Goal: Task Accomplishment & Management: Complete application form

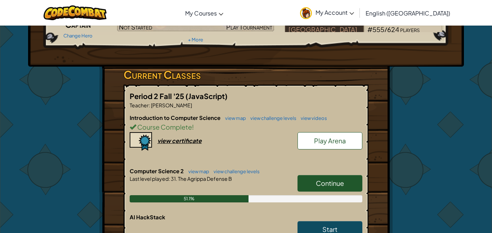
scroll to position [84, 0]
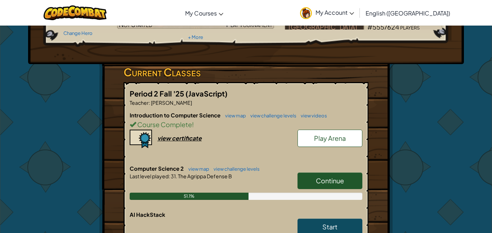
click at [309, 182] on link "Continue" at bounding box center [330, 181] width 65 height 17
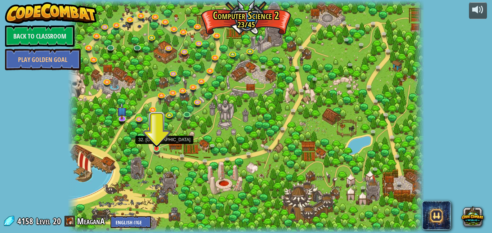
click at [157, 149] on img at bounding box center [156, 139] width 8 height 19
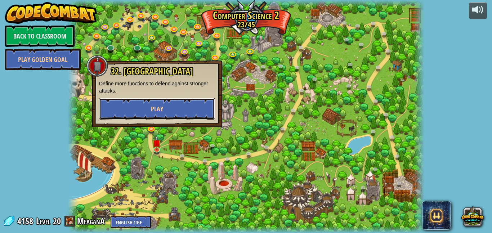
click at [177, 111] on button "Play" at bounding box center [157, 109] width 116 height 22
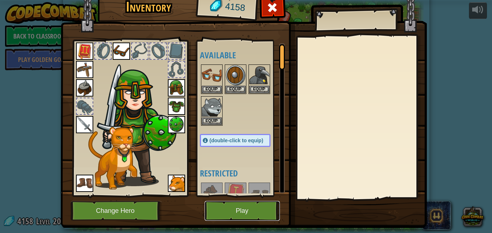
click at [231, 208] on button "Play" at bounding box center [242, 211] width 75 height 20
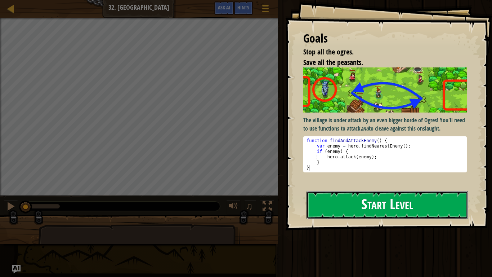
click at [393, 205] on button "Start Level" at bounding box center [388, 205] width 162 height 28
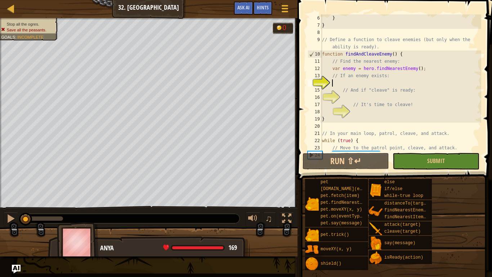
scroll to position [3, 1]
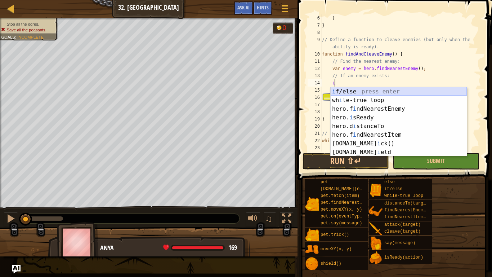
click at [410, 91] on div "i f/else press enter wh i le-true loop press enter hero.f i ndNearestEnemy pres…" at bounding box center [399, 130] width 136 height 87
type textarea "if (enemy) {"
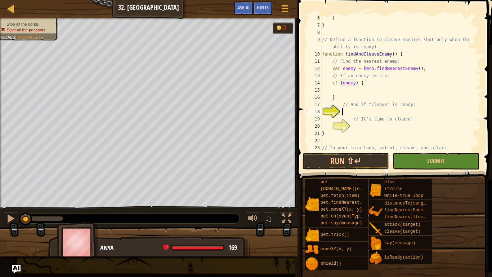
click at [381, 111] on div "} } // Define a function to cleave enemies (but only when the ability is ready)…" at bounding box center [401, 89] width 161 height 151
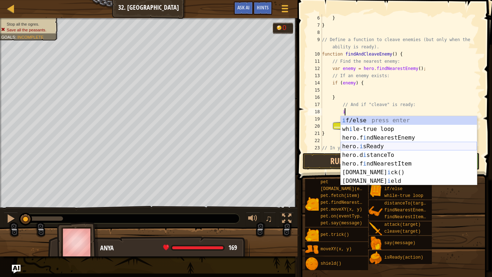
click at [400, 145] on div "i f/else press enter wh i le-true loop press enter hero.f i ndNearestEnemy pres…" at bounding box center [409, 159] width 136 height 87
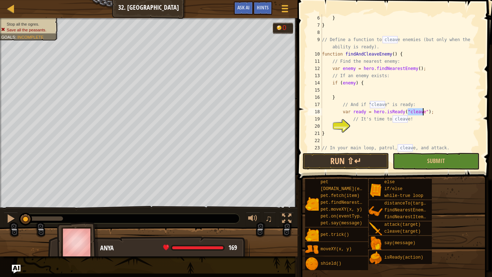
click at [380, 130] on div "} } // Define a function to cleave enemies (but only when the ability is ready)…" at bounding box center [401, 89] width 161 height 151
type textarea "}"
click at [373, 128] on div "} } // Define a function to cleave enemies (but only when the ability is ready)…" at bounding box center [401, 89] width 161 height 151
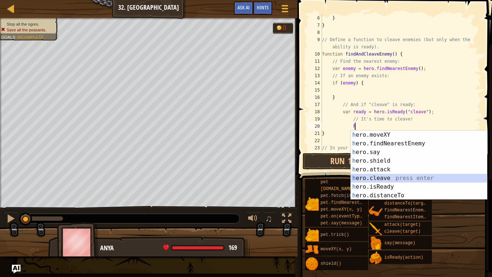
click at [400, 177] on div "h ero.moveXY press enter h ero.findNearestEnemy press enter h ero.say press ent…" at bounding box center [419, 173] width 136 height 87
type textarea "hero.cleave(enemy);"
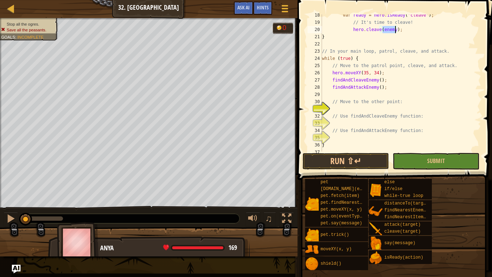
scroll to position [137, 0]
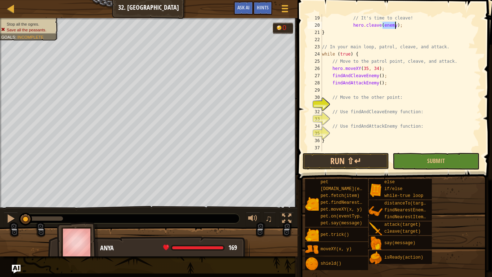
click at [378, 102] on div "// It's time to cleave! hero . cleave ( enemy ) ; } // In your main loop, patro…" at bounding box center [401, 89] width 161 height 151
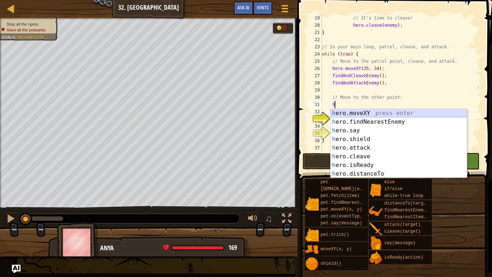
click at [384, 115] on div "h ero.moveXY press enter h ero.findNearestEnemy press enter h ero.say press ent…" at bounding box center [399, 152] width 136 height 87
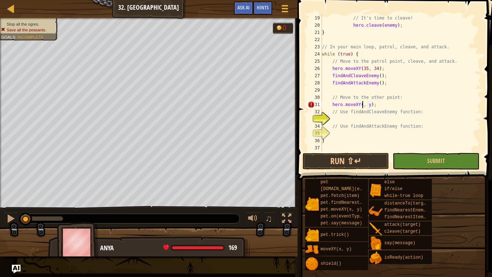
scroll to position [3, 6]
click at [375, 104] on div "// It's time to cleave! hero . cleave ( enemy ) ; } // In your main loop, patro…" at bounding box center [401, 89] width 161 height 151
type textarea "hero.moveXY(35, 34);"
click at [376, 119] on div "// It's time to cleave! hero . cleave ( enemy ) ; } // In your main loop, patro…" at bounding box center [401, 89] width 161 height 151
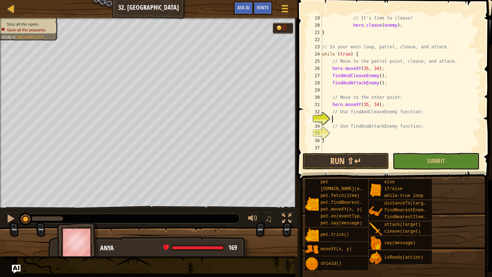
type textarea "h"
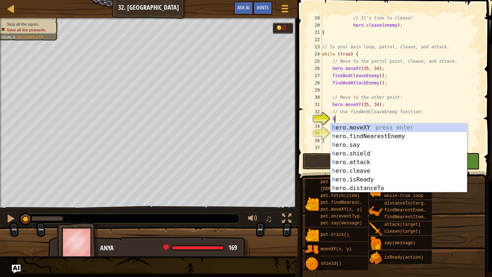
scroll to position [3, 1]
click at [380, 138] on div "h ero.moveXY press enter h ero.findNearestEnemy press enter h ero.say press ent…" at bounding box center [399, 166] width 136 height 87
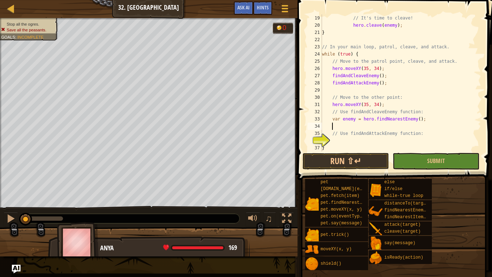
scroll to position [144, 0]
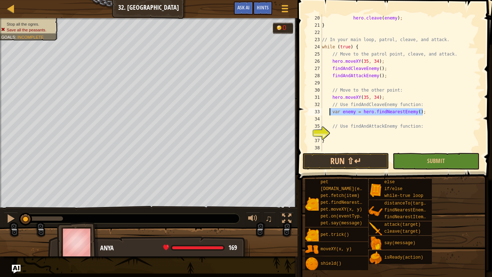
drag, startPoint x: 427, startPoint y: 111, endPoint x: 329, endPoint y: 114, distance: 97.7
click at [329, 114] on div "hero . cleave ( enemy ) ; } // In your main loop, patrol, cleave, and attack. w…" at bounding box center [401, 89] width 161 height 151
type textarea "var enemy = hero.findNearestEnemy();"
type textarea "f"
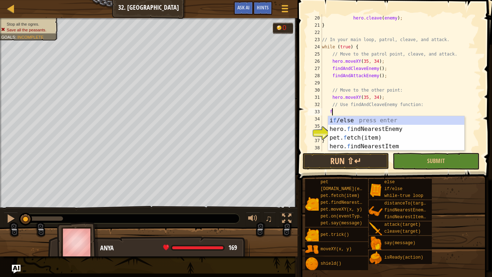
scroll to position [3, 1]
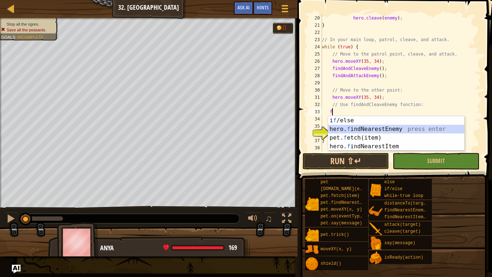
click at [373, 129] on div "i f /else press enter hero. f indNearestEnemy press enter pet. f etch(item) pre…" at bounding box center [396, 142] width 136 height 52
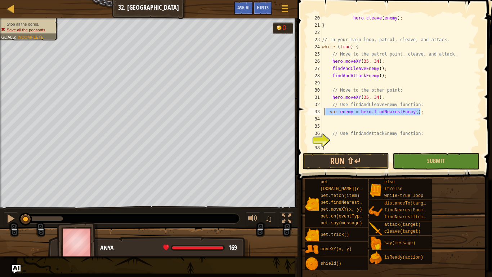
drag, startPoint x: 423, startPoint y: 111, endPoint x: 323, endPoint y: 115, distance: 100.3
click at [323, 115] on div "hero . cleave ( enemy ) ; } // In your main loop, patrol, cleave, and attack. w…" at bounding box center [401, 89] width 161 height 151
type textarea "var enemy = hero.findNearestEnemy();"
type textarea "// Use findAndCleaveEnemy function:"
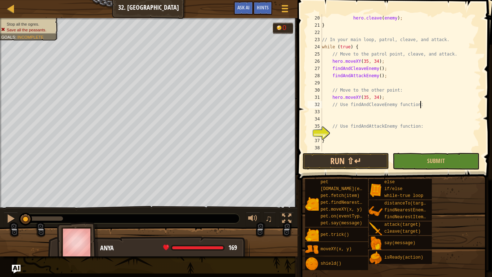
click at [348, 116] on div "hero . cleave ( enemy ) ; } // In your main loop, patrol, cleave, and attack. w…" at bounding box center [401, 89] width 161 height 151
click at [349, 111] on div "hero . cleave ( enemy ) ; } // In your main loop, patrol, cleave, and attack. w…" at bounding box center [401, 89] width 161 height 151
type textarea "f"
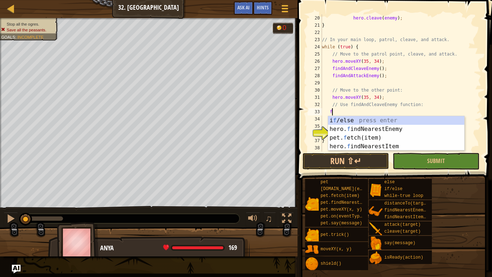
scroll to position [3, 1]
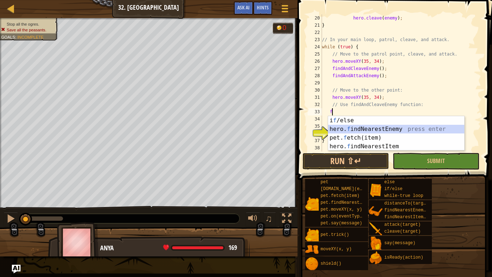
click at [394, 126] on div "i f /else press enter hero. f indNearestEnemy press enter pet. f etch(item) pre…" at bounding box center [396, 142] width 136 height 52
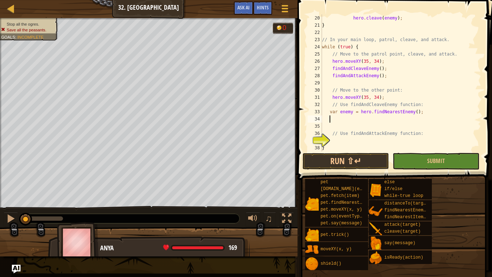
scroll to position [151, 0]
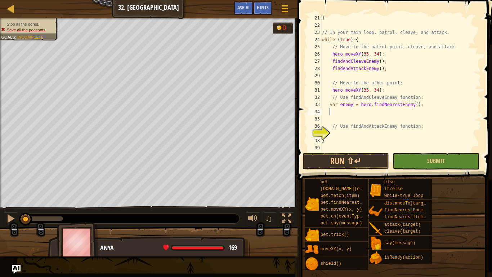
click at [395, 133] on div "} // In your main loop, patrol, cleave, and attack. while ( true ) { // Move to…" at bounding box center [401, 89] width 161 height 151
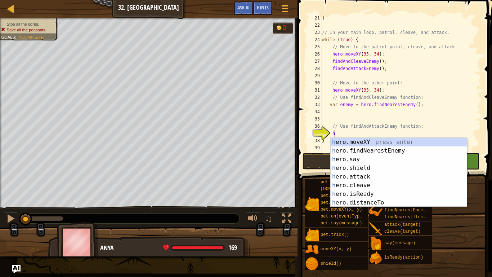
scroll to position [3, 1]
click at [383, 179] on div "h ero.moveXY press enter h ero.findNearestEnemy press enter h ero.say press ent…" at bounding box center [399, 181] width 136 height 87
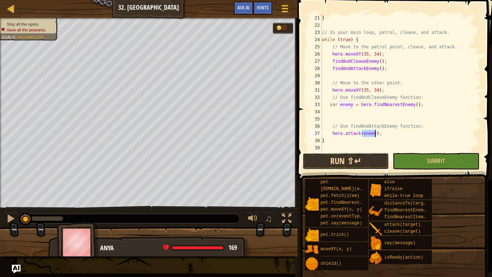
click at [363, 158] on button "Run ⇧↵" at bounding box center [346, 161] width 87 height 17
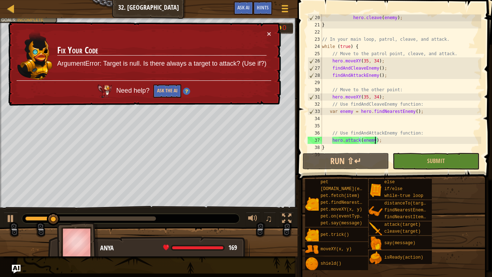
scroll to position [145, 0]
click at [367, 97] on div "hero . cleave ( enemy ) ; } // In your main loop, patrol, cleave, and attack. w…" at bounding box center [401, 89] width 161 height 151
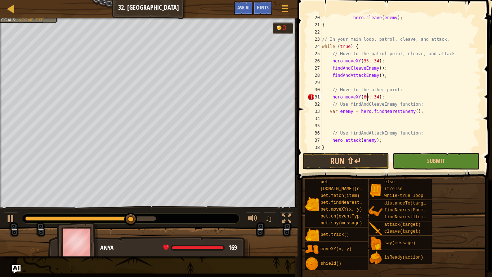
scroll to position [3, 6]
click at [377, 96] on div "hero . cleave ( enemy ) ; } // In your main loop, patrol, cleave, and attack. w…" at bounding box center [401, 89] width 161 height 151
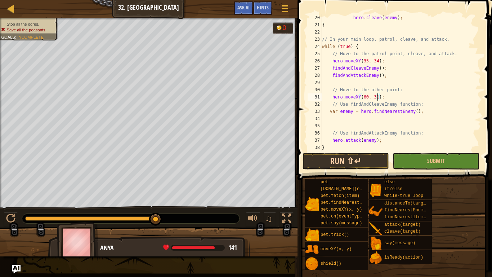
type textarea "hero.moveXY(60, 31);"
click at [371, 156] on button "Run ⇧↵" at bounding box center [346, 161] width 87 height 17
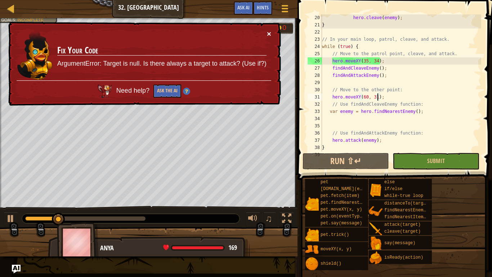
click at [269, 33] on button "×" at bounding box center [269, 34] width 4 height 8
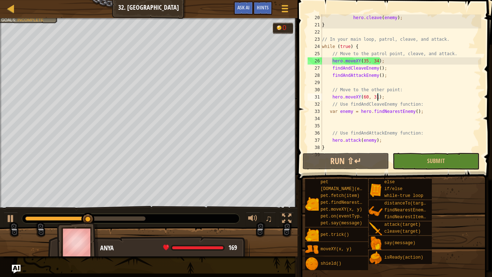
scroll to position [148, 0]
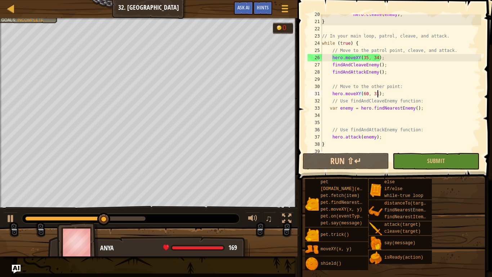
click at [400, 116] on div "hero . cleave ( enemy ) ; } // In your main loop, patrol, cleave, and attack. w…" at bounding box center [401, 86] width 161 height 151
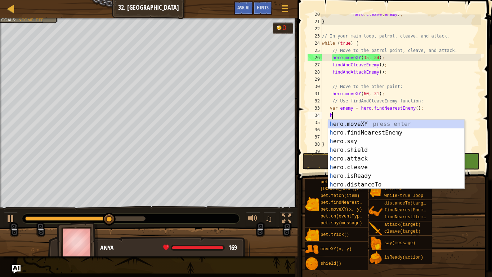
scroll to position [3, 1]
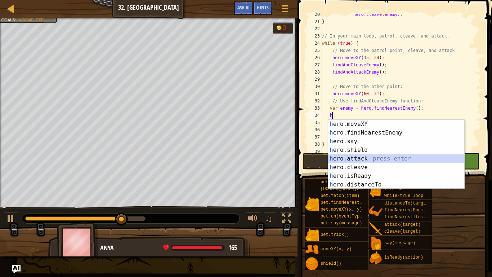
click at [387, 159] on div "h ero.moveXY press enter h ero.findNearestEnemy press enter h ero.say press ent…" at bounding box center [396, 163] width 136 height 87
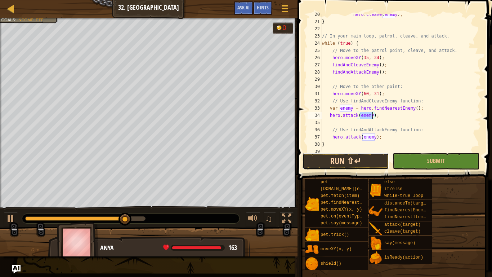
click at [378, 158] on button "Run ⇧↵" at bounding box center [346, 161] width 87 height 17
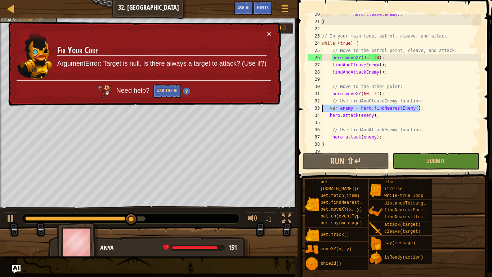
drag, startPoint x: 423, startPoint y: 107, endPoint x: 321, endPoint y: 107, distance: 102.4
click at [321, 107] on div "hero.attack(enemy); 20 21 22 23 24 25 26 27 28 29 30 31 32 33 34 35 36 37 38 39…" at bounding box center [393, 82] width 175 height 137
type textarea "var enemy = hero.findNearestEnemy();"
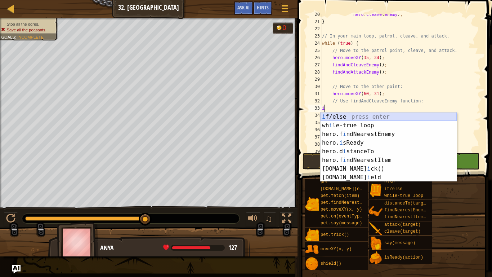
click at [334, 117] on div "i f/else press enter wh i le-true loop press enter hero.f i ndNearestEnemy pres…" at bounding box center [389, 155] width 136 height 87
type textarea "if (enemy) {"
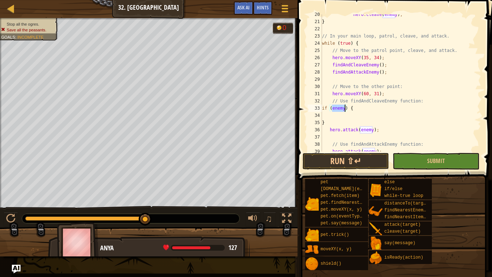
click at [353, 118] on div "hero . cleave ( enemy ) ; } // In your main loop, patrol, cleave, and attack. w…" at bounding box center [401, 86] width 161 height 151
type textarea "h"
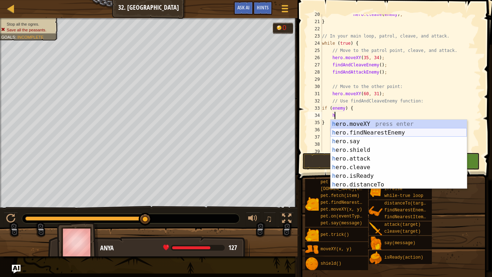
click at [363, 130] on div "h ero.moveXY press enter h ero.findNearestEnemy press enter h ero.say press ent…" at bounding box center [399, 163] width 136 height 87
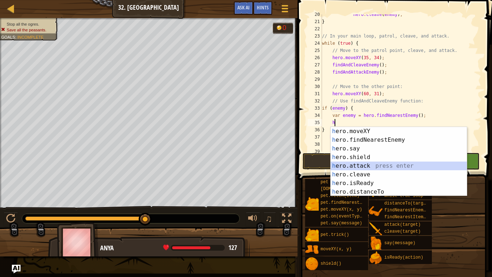
click at [372, 165] on div "h ero.moveXY press enter h ero.findNearestEnemy press enter h ero.say press ent…" at bounding box center [399, 170] width 136 height 87
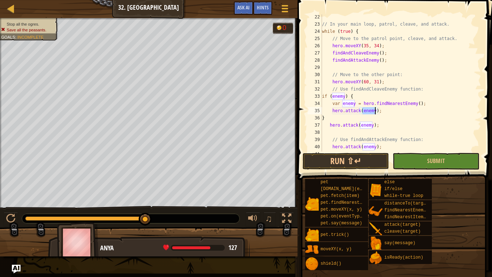
scroll to position [173, 0]
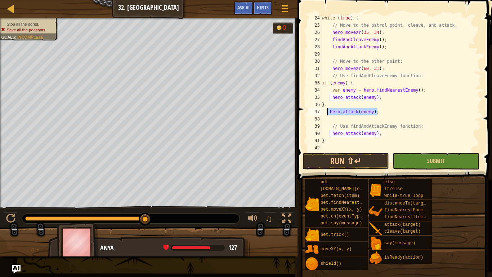
drag, startPoint x: 378, startPoint y: 110, endPoint x: 327, endPoint y: 112, distance: 50.5
click at [327, 112] on div "while ( true ) { // Move to the patrol point, cleave, and attack. hero . moveXY…" at bounding box center [401, 89] width 161 height 151
type textarea "hero.attack(enemy);"
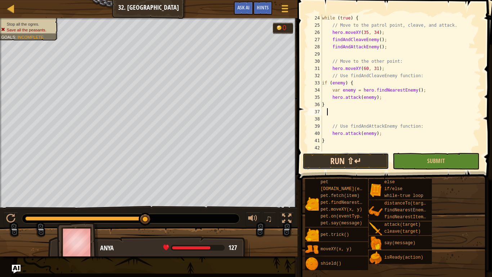
click at [346, 160] on button "Run ⇧↵" at bounding box center [346, 161] width 87 height 17
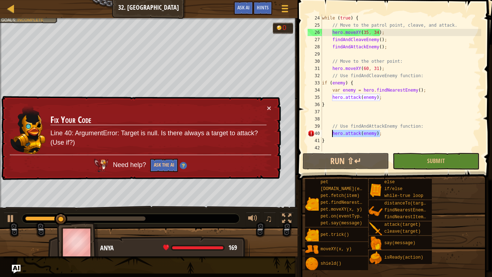
drag, startPoint x: 381, startPoint y: 136, endPoint x: 329, endPoint y: 135, distance: 51.6
click at [329, 135] on div "while ( true ) { // Move to the patrol point, cleave, and attack. hero . moveXY…" at bounding box center [401, 89] width 161 height 151
type textarea "hero.attack(enemy);"
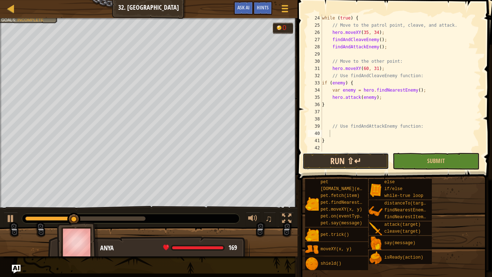
click at [347, 157] on button "Run ⇧↵" at bounding box center [346, 161] width 87 height 17
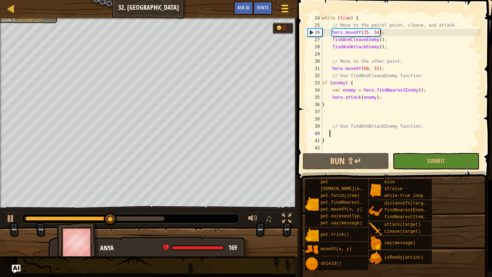
click at [282, 5] on span at bounding box center [285, 5] width 7 height 1
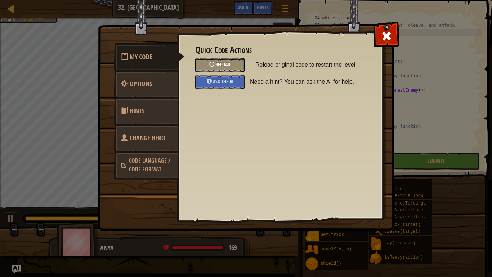
click at [235, 64] on div "Reload" at bounding box center [219, 64] width 49 height 13
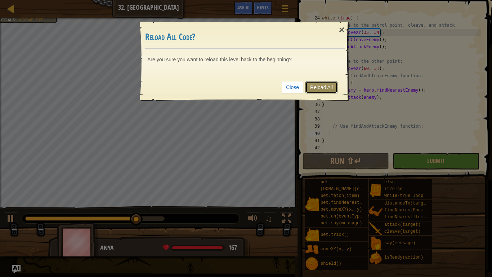
click at [314, 86] on link "Reload All" at bounding box center [322, 87] width 32 height 12
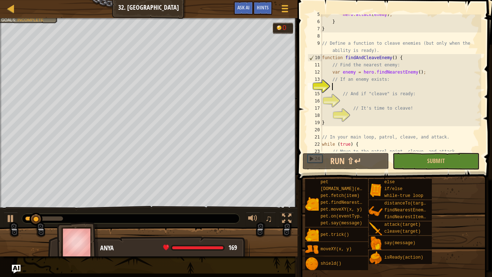
scroll to position [3, 1]
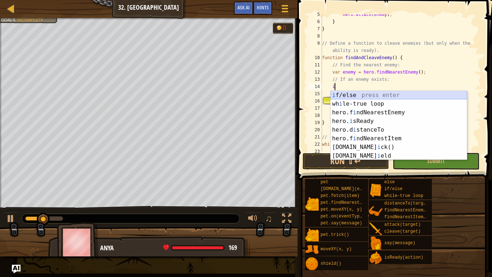
click at [361, 96] on div "i f/else press enter wh i le-true loop press enter hero.f i ndNearestEnemy pres…" at bounding box center [399, 134] width 136 height 87
type textarea "if (enemy) {"
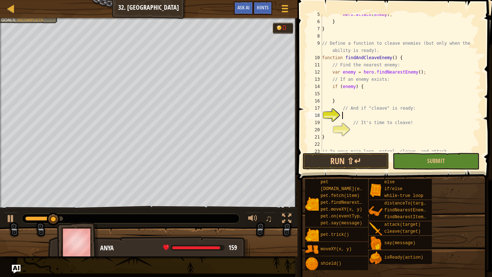
click at [369, 115] on div "hero . attack ( enemy ) ; } } // Define a function to cleave enemies (but only …" at bounding box center [401, 86] width 161 height 151
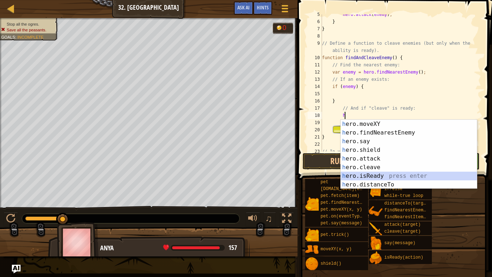
click at [387, 172] on div "h ero.moveXY press enter h ero.findNearestEnemy press enter h ero.say press ent…" at bounding box center [409, 163] width 136 height 87
type textarea "var ready = hero.isReady("cleave");"
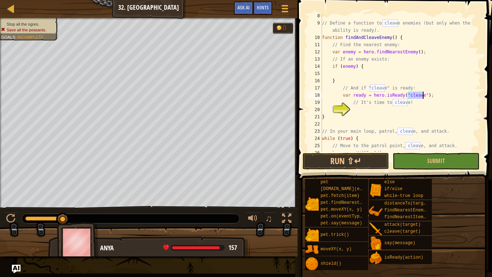
scroll to position [54, 0]
click at [379, 107] on div "// Define a function to cleave enemies (but only when the ability is ready). fu…" at bounding box center [401, 85] width 161 height 151
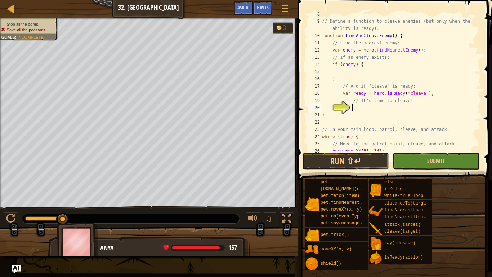
scroll to position [3, 4]
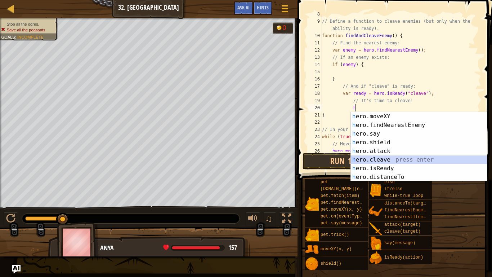
click at [398, 157] on div "h ero.moveXY press enter h ero.findNearestEnemy press enter h ero.say press ent…" at bounding box center [419, 155] width 136 height 87
type textarea "hero.cleave(enemy);"
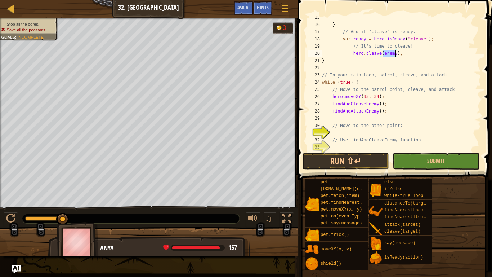
scroll to position [116, 0]
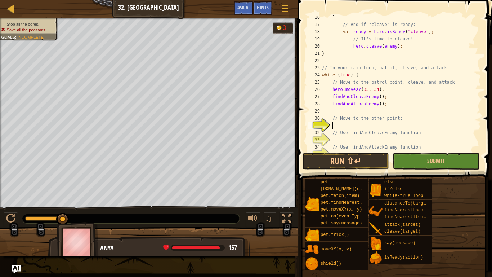
click at [393, 123] on div "} // And if "cleave" is ready: var ready = hero . isReady ( "cleave" ) ; // It'…" at bounding box center [401, 89] width 161 height 151
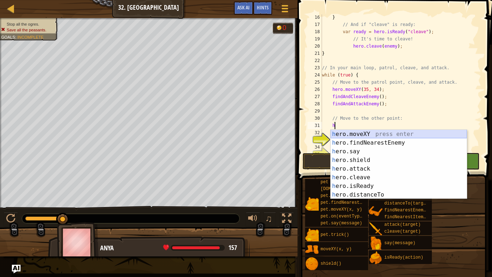
click at [382, 133] on div "h ero.moveXY press enter h ero.findNearestEnemy press enter h ero.say press ent…" at bounding box center [399, 173] width 136 height 87
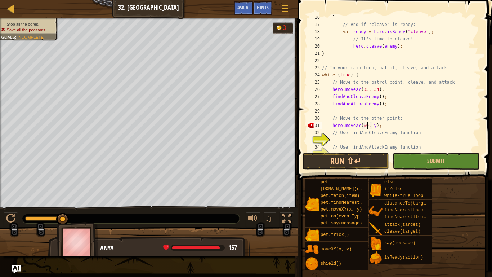
scroll to position [3, 6]
click at [377, 126] on div "} // And if "cleave" is ready: var ready = hero . isReady ( "cleave" ) ; // It'…" at bounding box center [401, 89] width 161 height 151
click at [376, 124] on div "} // And if "cleave" is ready: var ready = hero . isReady ( "cleave" ) ; // It'…" at bounding box center [401, 89] width 161 height 151
type textarea "hero.moveXY(60, 31);"
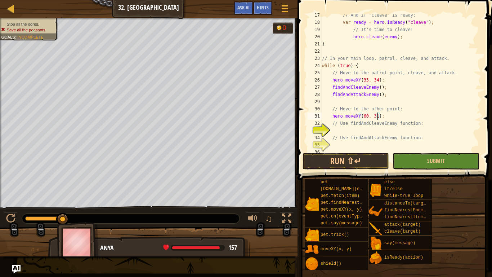
scroll to position [137, 0]
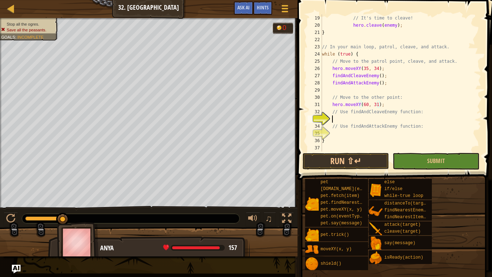
click at [389, 120] on div "// It's time to cleave! hero . cleave ( enemy ) ; } // In your main loop, patro…" at bounding box center [401, 89] width 161 height 151
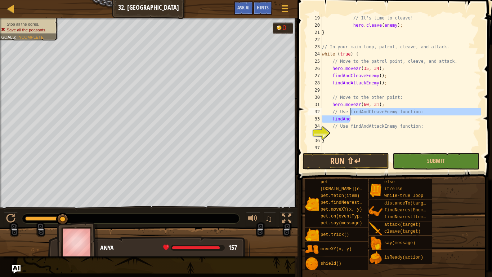
click at [394, 124] on div "// It's time to cleave! hero . cleave ( enemy ) ; } // In your main loop, patro…" at bounding box center [401, 89] width 161 height 151
click at [350, 118] on div "// It's time to cleave! hero . cleave ( enemy ) ; } // In your main loop, patro…" at bounding box center [401, 89] width 161 height 151
type textarea "findAndCleaveleaveEnemy"
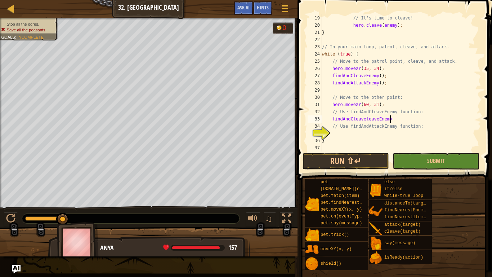
scroll to position [3, 9]
click at [354, 132] on div "// It's time to cleave! hero . cleave ( enemy ) ; } // In your main loop, patro…" at bounding box center [401, 89] width 161 height 151
type textarea "h"
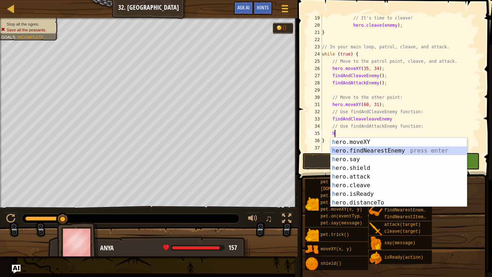
click at [382, 153] on div "h ero.moveXY press enter h ero.findNearestEnemy press enter h ero.say press ent…" at bounding box center [399, 181] width 136 height 87
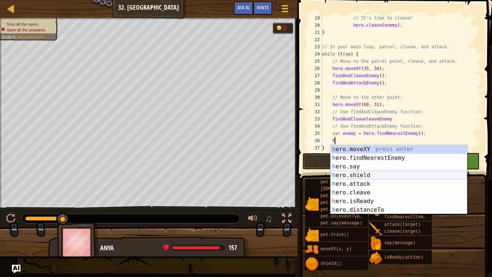
click at [376, 180] on div "h ero.moveXY press enter h ero.findNearestEnemy press enter h ero.say press ent…" at bounding box center [399, 188] width 136 height 87
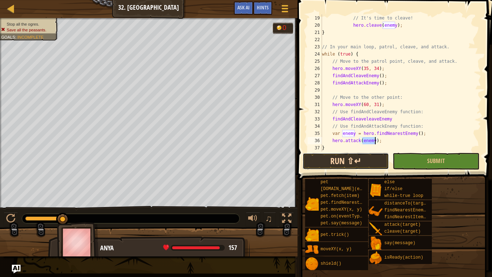
click at [356, 154] on button "Run ⇧↵" at bounding box center [346, 161] width 87 height 17
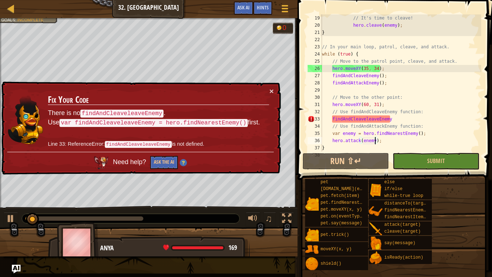
click at [402, 120] on div "// It's time to cleave! hero . cleave ( enemy ) ; } // In your main loop, patro…" at bounding box center [401, 89] width 161 height 151
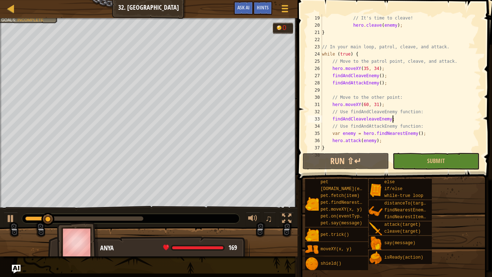
scroll to position [3, 10]
click at [363, 157] on button "Run ⇧↵" at bounding box center [346, 161] width 87 height 17
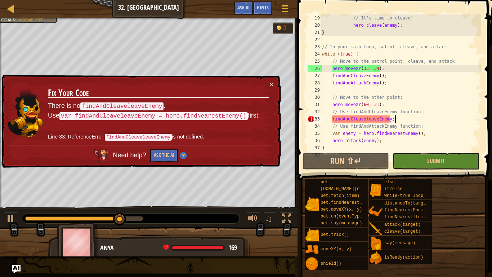
scroll to position [3, 10]
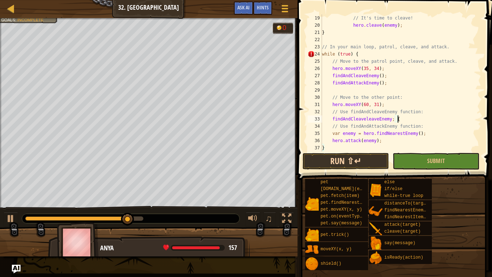
type textarea "findAndCleaveleaveEnemy; {"
click at [354, 161] on button "Run ⇧↵" at bounding box center [346, 161] width 87 height 17
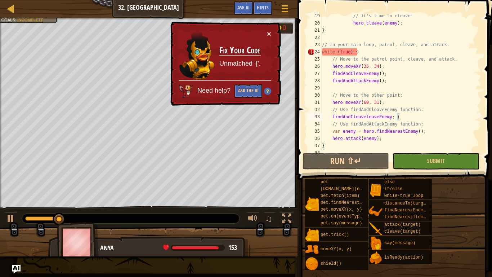
scroll to position [144, 0]
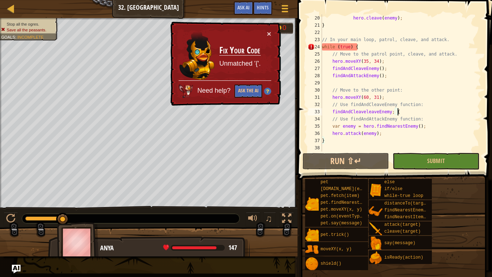
click at [356, 81] on div "hero . cleave ( enemy ) ; } // In your main loop, patrol, cleave, and attack. w…" at bounding box center [401, 89] width 161 height 151
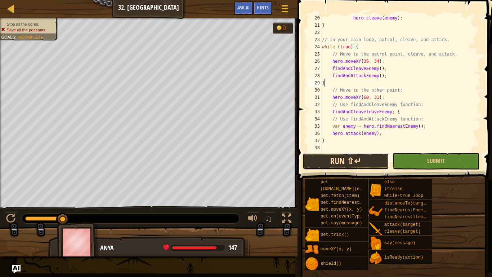
click at [318, 161] on button "Run ⇧↵" at bounding box center [346, 161] width 87 height 17
type textarea "}"
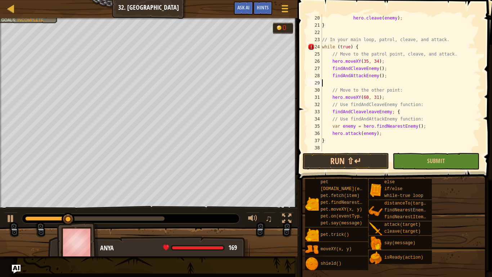
click at [376, 140] on div "hero . cleave ( enemy ) ; } // In your main loop, patrol, cleave, and attack. w…" at bounding box center [401, 89] width 161 height 151
type textarea "}"
click at [338, 144] on div "hero . cleave ( enemy ) ; } // In your main loop, patrol, cleave, and attack. w…" at bounding box center [401, 89] width 161 height 151
click at [334, 148] on div "hero . cleave ( enemy ) ; } // In your main loop, patrol, cleave, and attack. w…" at bounding box center [401, 89] width 161 height 151
type textarea "}"
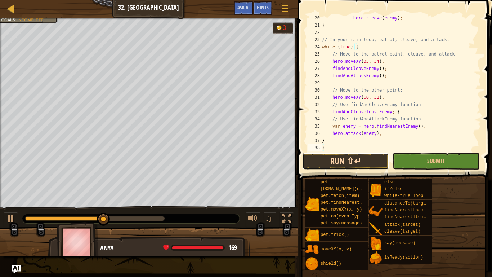
click at [324, 162] on button "Run ⇧↵" at bounding box center [346, 161] width 87 height 17
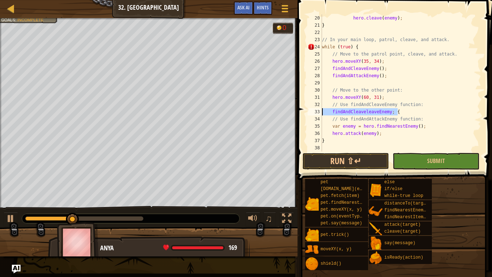
drag, startPoint x: 402, startPoint y: 113, endPoint x: 317, endPoint y: 110, distance: 85.1
click at [317, 110] on div "20 21 22 23 24 25 26 27 28 29 30 31 32 33 34 35 36 37 38 39 hero . cleave ( ene…" at bounding box center [393, 82] width 175 height 137
type textarea "findAndCleaveleaveEnemy; {"
type textarea "f"
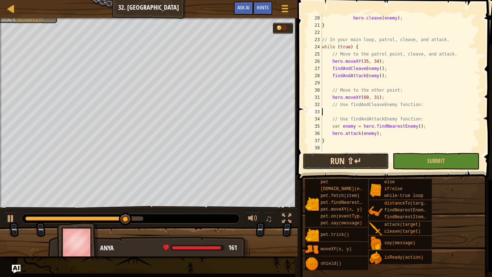
click at [362, 158] on button "Run ⇧↵" at bounding box center [346, 161] width 87 height 17
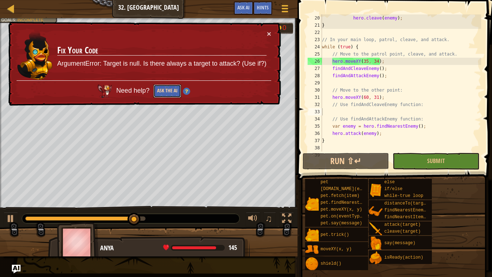
click at [162, 87] on button "Ask the AI" at bounding box center [168, 90] width 28 height 13
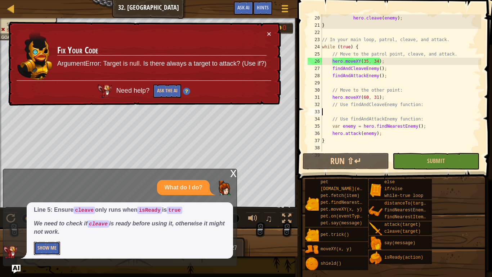
click at [50, 233] on button "Show Me" at bounding box center [47, 248] width 26 height 13
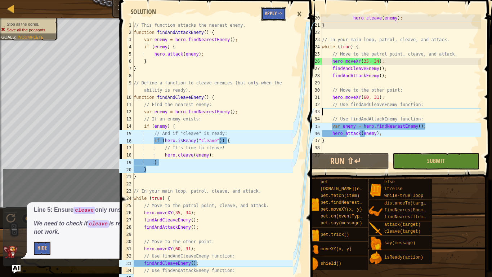
click at [280, 11] on button "Apply =>" at bounding box center [273, 13] width 25 height 13
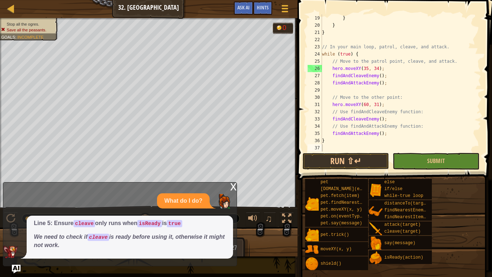
scroll to position [137, 0]
click at [358, 160] on button "Run ⇧↵" at bounding box center [346, 161] width 87 height 17
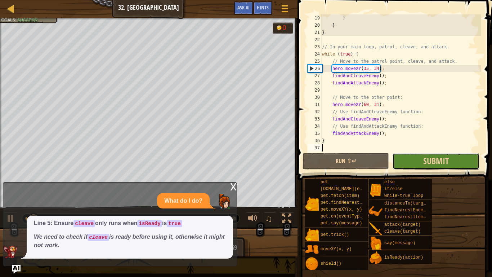
click at [406, 168] on button "Submit" at bounding box center [436, 161] width 87 height 17
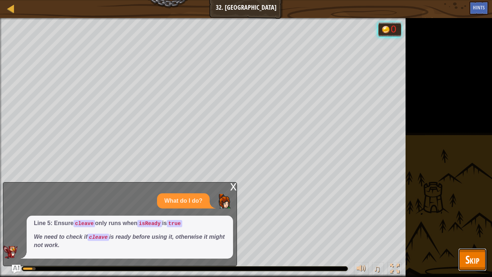
click at [476, 233] on span "Skip" at bounding box center [473, 259] width 14 height 15
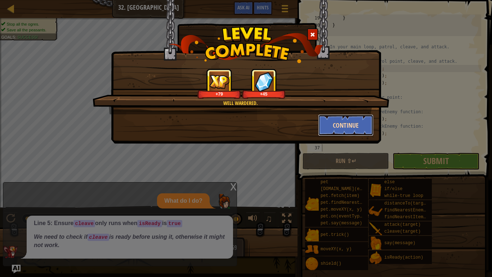
click at [347, 123] on button "Continue" at bounding box center [346, 125] width 56 height 22
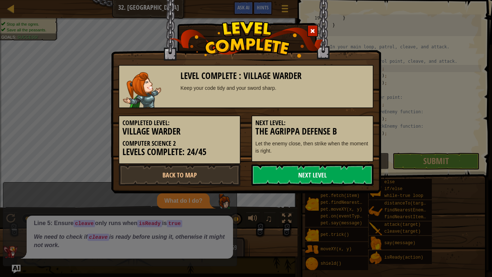
click at [344, 171] on link "Next Level" at bounding box center [313, 175] width 122 height 22
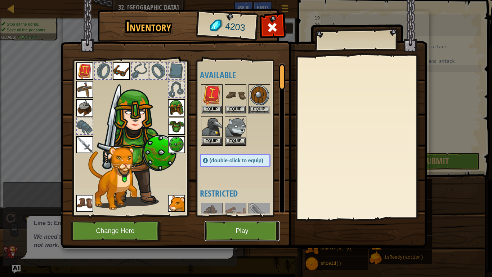
click at [232, 233] on button "Play" at bounding box center [242, 231] width 75 height 20
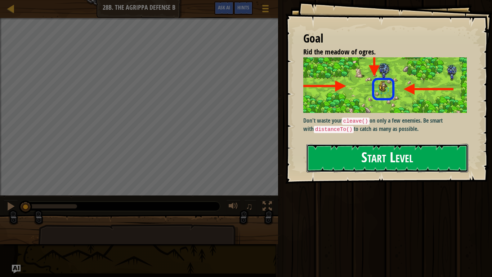
click at [348, 158] on button "Start Level" at bounding box center [388, 158] width 162 height 28
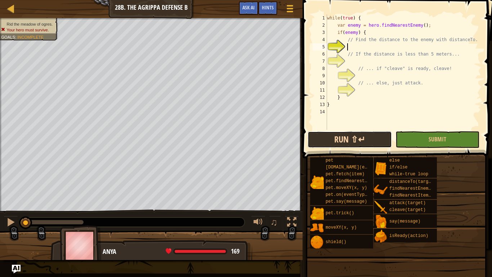
click at [374, 136] on button "Run ⇧↵" at bounding box center [350, 139] width 84 height 17
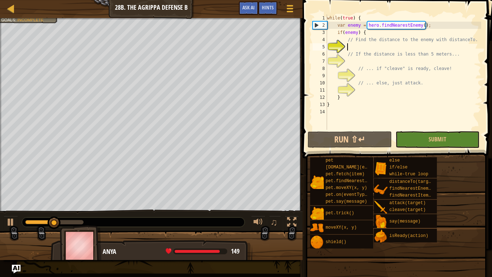
scroll to position [3, 3]
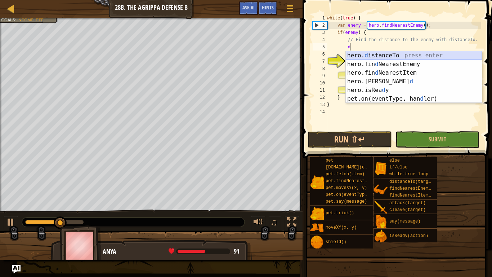
click at [401, 54] on div "hero. d istanceTo press enter hero.fin d NearestEnemy press enter hero.fin d Ne…" at bounding box center [414, 85] width 136 height 69
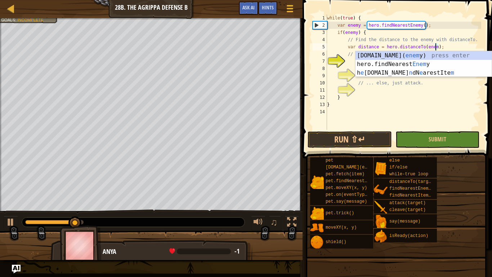
scroll to position [3, 16]
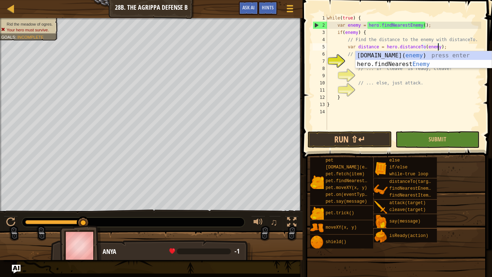
click at [407, 79] on div "while ( true ) { var enemy = hero . findNearestEnemy ( ) ; if ( enemy ) { // Fi…" at bounding box center [404, 79] width 156 height 130
type textarea "// ... else, just attack."
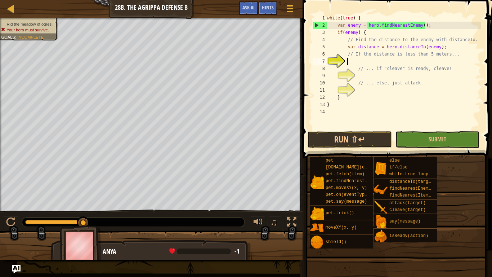
click at [394, 60] on div "while ( true ) { var enemy = hero . findNearestEnemy ( ) ; if ( enemy ) { // Fi…" at bounding box center [404, 79] width 156 height 130
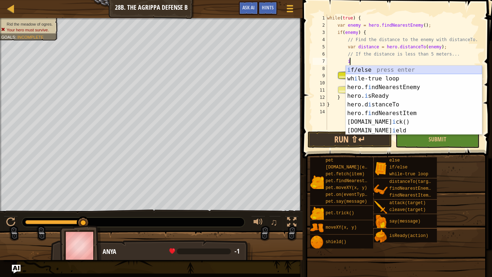
click at [400, 68] on div "i f/else press enter wh i le-true loop press enter hero.f i ndNearestEnemy pres…" at bounding box center [414, 109] width 136 height 87
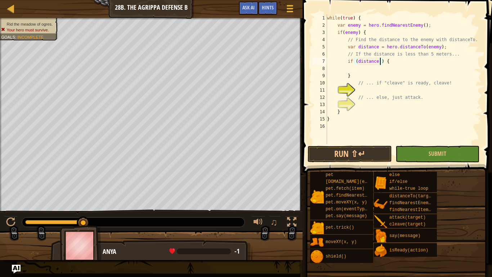
scroll to position [3, 8]
type textarea "if (distance < 5) {"
click at [375, 93] on div "while ( true ) { var enemy = hero . findNearestEnemy ( ) ; if ( enemy ) { // Fi…" at bounding box center [404, 86] width 156 height 144
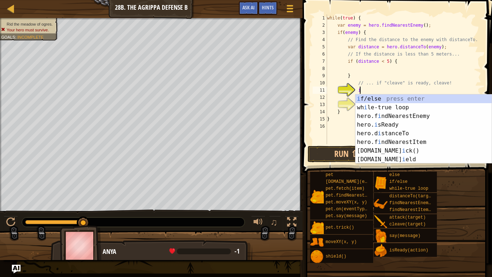
scroll to position [3, 4]
click at [389, 125] on div "i f/else press enter wh i le-true loop press enter hero.f i ndNearestEnemy pres…" at bounding box center [424, 137] width 136 height 87
type textarea "var ready = hero.isReady("cleave");"
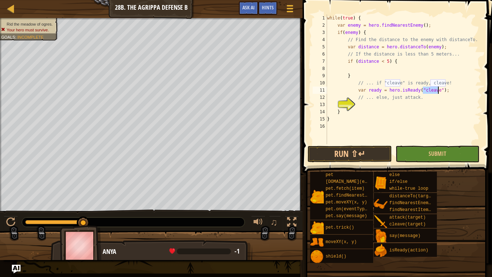
click at [455, 92] on div "while ( true ) { var enemy = hero . findNearestEnemy ( ) ; if ( enemy ) { // Fi…" at bounding box center [404, 86] width 156 height 144
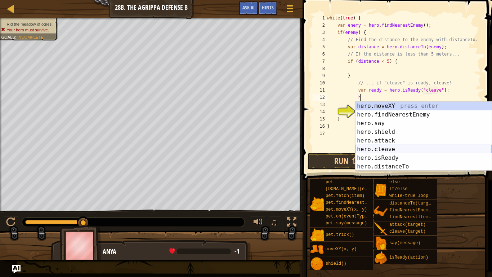
click at [393, 149] on div "h ero.moveXY press enter h ero.findNearestEnemy press enter h ero.say press ent…" at bounding box center [424, 145] width 136 height 87
type textarea "hero.cleave(enemy);"
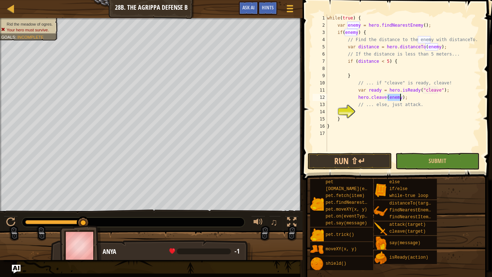
click at [385, 114] on div "while ( true ) { var enemy = hero . findNearestEnemy ( ) ; if ( enemy ) { // Fi…" at bounding box center [404, 89] width 156 height 151
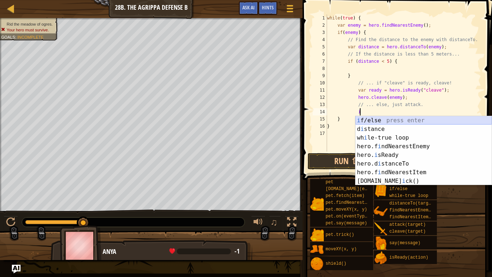
click at [391, 119] on div "i f/else press enter d i stance press enter wh i le-true loop press enter hero.…" at bounding box center [424, 159] width 136 height 87
type textarea "if (enemy) {"
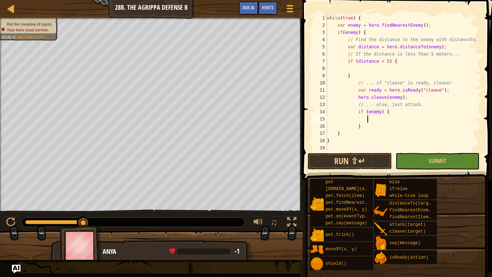
click at [390, 119] on div "while ( true ) { var enemy = hero . findNearestEnemy ( ) ; if ( enemy ) { // Fi…" at bounding box center [404, 89] width 156 height 151
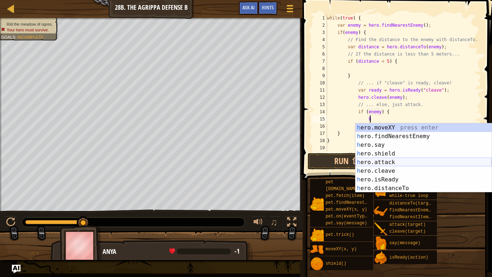
click at [386, 163] on div "h ero.moveXY press enter h ero.findNearestEnemy press enter h ero.say press ent…" at bounding box center [424, 166] width 136 height 87
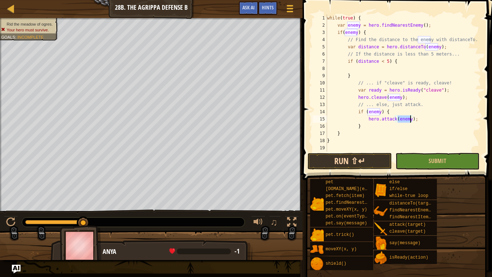
type textarea "hero.attack(enemy);"
click at [385, 163] on button "Run ⇧↵" at bounding box center [350, 161] width 84 height 17
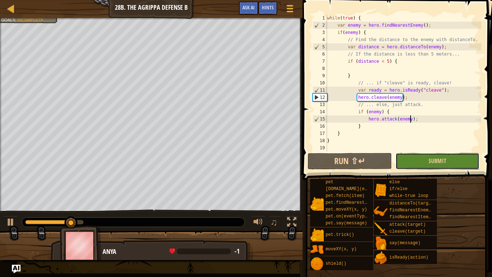
click at [418, 164] on button "Submit" at bounding box center [438, 161] width 84 height 17
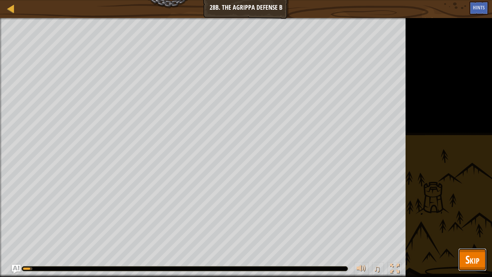
click at [474, 233] on span "Skip" at bounding box center [473, 259] width 14 height 15
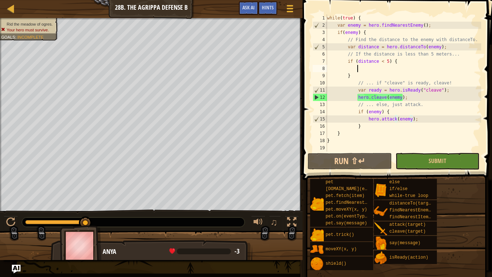
click at [378, 71] on div "while ( true ) { var enemy = hero . findNearestEnemy ( ) ; if ( enemy ) { // Fi…" at bounding box center [404, 89] width 156 height 151
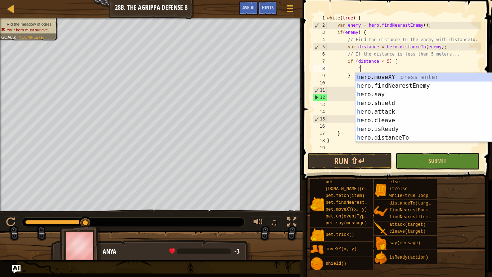
scroll to position [3, 4]
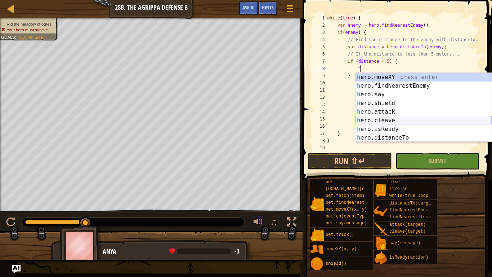
click at [403, 119] on div "h ero.moveXY press enter h ero.findNearestEnemy press enter h ero.say press ent…" at bounding box center [424, 116] width 136 height 87
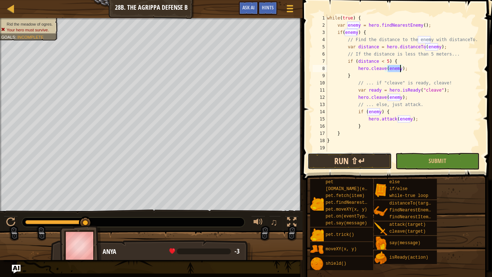
click at [377, 161] on button "Run ⇧↵" at bounding box center [350, 161] width 84 height 17
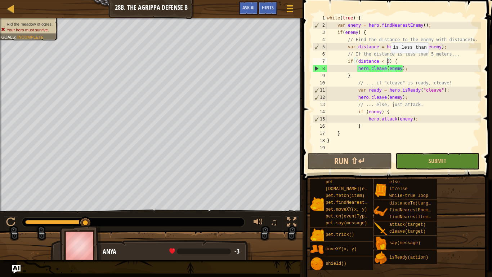
click at [387, 60] on div "while ( true ) { var enemy = hero . findNearestEnemy ( ) ; if ( enemy ) { // Fi…" at bounding box center [404, 89] width 156 height 151
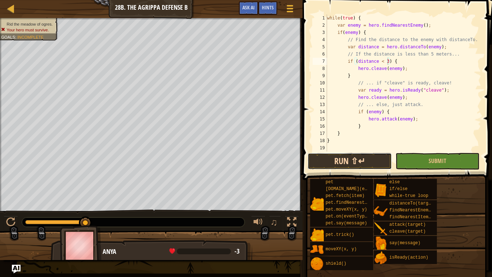
click at [334, 166] on button "Run ⇧↵" at bounding box center [350, 161] width 84 height 17
click at [353, 163] on button "Run ⇧↵" at bounding box center [350, 161] width 84 height 17
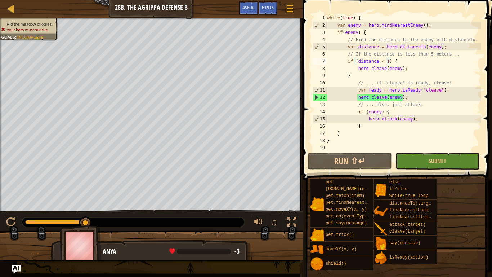
click at [357, 68] on div "while ( true ) { var enemy = hero . findNearestEnemy ( ) ; if ( enemy ) { // Fi…" at bounding box center [404, 89] width 156 height 151
type textarea "hero.cleave(enemy);"
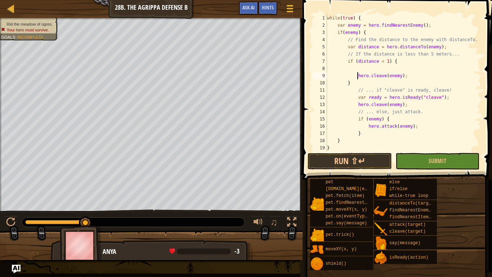
click at [364, 67] on div "while ( true ) { var enemy = hero . findNearestEnemy ( ) ; if ( enemy ) { // Fi…" at bounding box center [404, 89] width 156 height 151
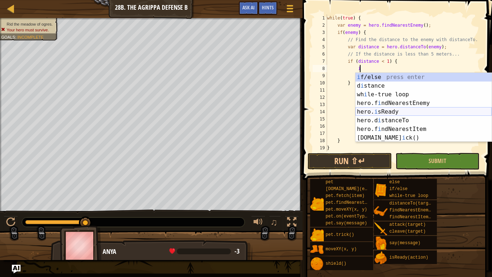
click at [376, 113] on div "i f/else press enter d i stance press enter wh i le-true loop press enter hero.…" at bounding box center [424, 116] width 136 height 87
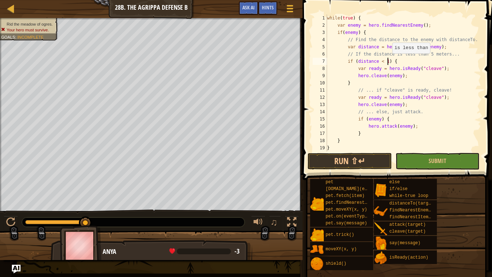
click at [389, 60] on div "while ( true ) { var enemy = hero . findNearestEnemy ( ) ; if ( enemy ) { // Fi…" at bounding box center [404, 89] width 156 height 151
click at [353, 161] on button "Run ⇧↵" at bounding box center [350, 161] width 84 height 17
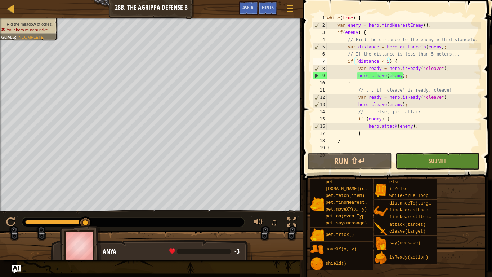
click at [405, 76] on div "while ( true ) { var enemy = hero . findNearestEnemy ( ) ; if ( enemy ) { // Fi…" at bounding box center [404, 89] width 156 height 151
type textarea "hero.cleave(enemy);"
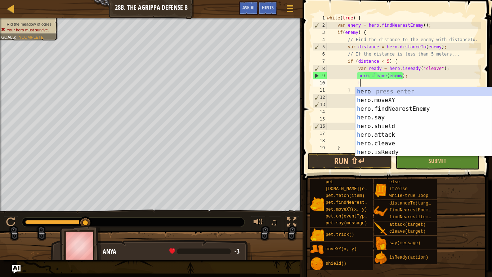
scroll to position [3, 4]
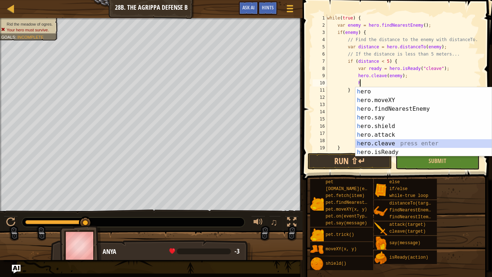
click at [411, 143] on div "h ero press enter h ero.moveXY press enter h ero.findNearestEnemy press enter h…" at bounding box center [424, 130] width 136 height 87
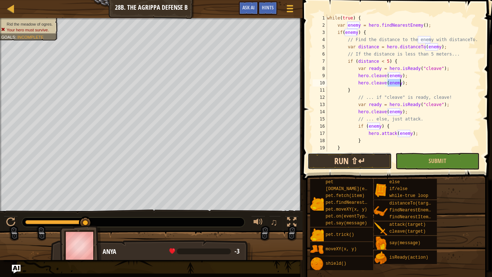
click at [376, 158] on button "Run ⇧↵" at bounding box center [350, 161] width 84 height 17
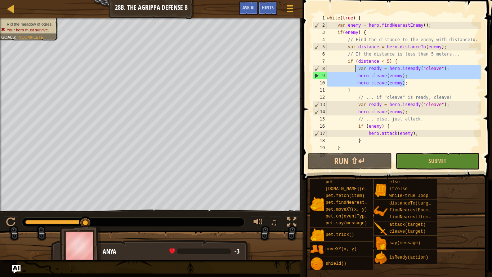
drag, startPoint x: 407, startPoint y: 81, endPoint x: 354, endPoint y: 66, distance: 54.9
click at [354, 66] on div "while ( true ) { var enemy = hero . findNearestEnemy ( ) ; if ( enemy ) { // Fi…" at bounding box center [404, 89] width 156 height 151
type textarea "var ready = hero.isReady("cleave"); hero.cleave(enemy);"
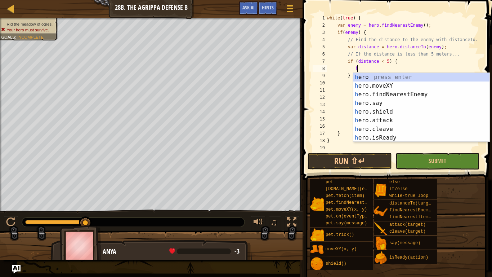
scroll to position [3, 4]
click at [385, 120] on div "h ero press enter h ero.moveXY press enter h ero.findNearestEnemy press enter h…" at bounding box center [422, 116] width 136 height 87
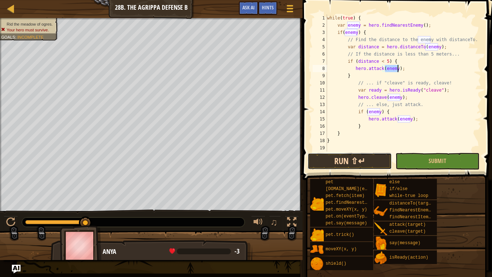
click at [384, 155] on button "Run ⇧↵" at bounding box center [350, 161] width 84 height 17
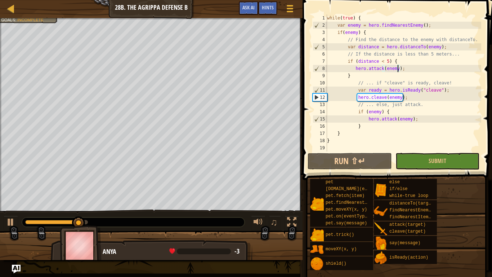
click at [355, 91] on div "while ( true ) { var enemy = hero . findNearestEnemy ( ) ; if ( enemy ) { // Fi…" at bounding box center [404, 89] width 156 height 151
type textarea "var ready = hero.isReady("cleave");"
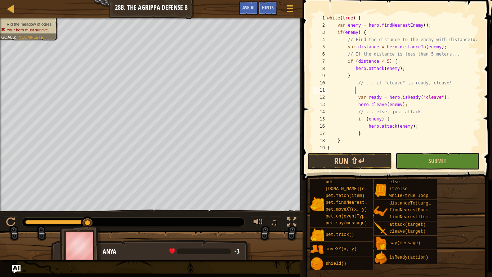
click at [362, 89] on div "while ( true ) { var enemy = hero . findNearestEnemy ( ) ; if ( enemy ) { // Fi…" at bounding box center [404, 89] width 156 height 151
type textarea "wh"
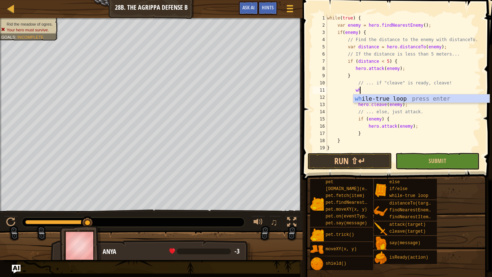
scroll to position [3, 4]
click at [368, 97] on div "wh ile-true loop press enter" at bounding box center [422, 107] width 136 height 26
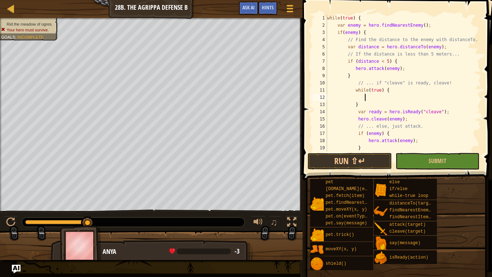
type textarea "h"
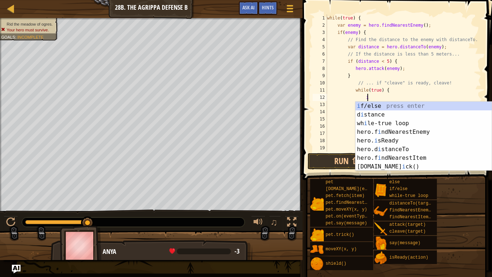
scroll to position [3, 5]
click at [397, 102] on div "i f/else press enter d i stance press enter wh i le-true loop press enter hero.…" at bounding box center [424, 145] width 136 height 87
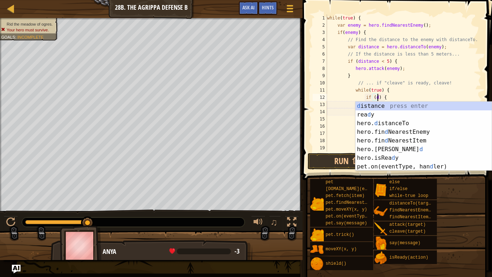
scroll to position [3, 8]
click at [394, 105] on div "d istance press enter [PERSON_NAME] press enter hero. d istanceTo press enter h…" at bounding box center [424, 145] width 136 height 87
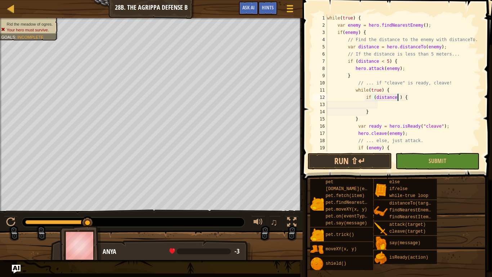
scroll to position [3, 11]
type textarea "if (distance > 5) {"
click at [398, 106] on div "while ( true ) { var enemy = hero . findNearestEnemy ( ) ; if ( enemy ) { // Fi…" at bounding box center [404, 89] width 156 height 151
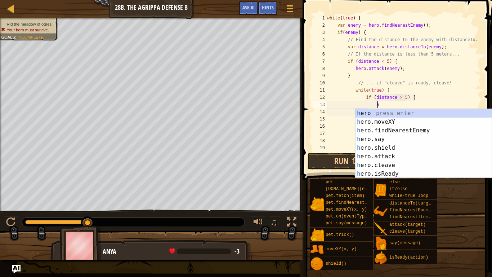
scroll to position [3, 7]
click at [411, 170] on div "h ero press enter h ero.moveXY press enter h ero.findNearestEnemy press enter h…" at bounding box center [424, 152] width 136 height 87
type textarea "var ready = hero.isReady("cleave");"
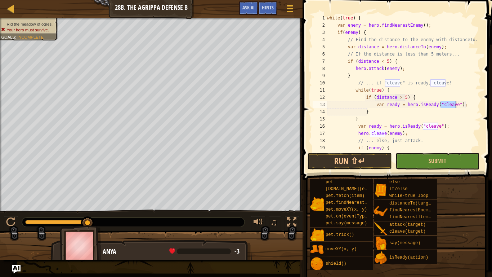
click at [469, 107] on div "while ( true ) { var enemy = hero . findNearestEnemy ( ) ; if ( enemy ) { // Fi…" at bounding box center [404, 89] width 156 height 151
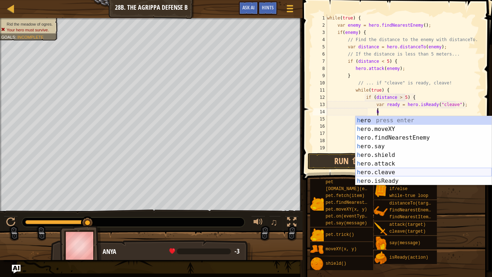
click at [404, 171] on div "h ero press enter h ero.moveXY press enter h ero.findNearestEnemy press enter h…" at bounding box center [424, 159] width 136 height 87
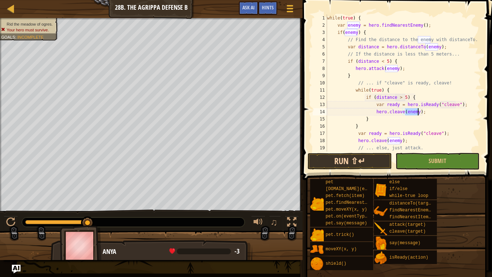
type textarea "hero.cleave(enemy);"
click at [374, 167] on button "Run ⇧↵" at bounding box center [350, 161] width 84 height 17
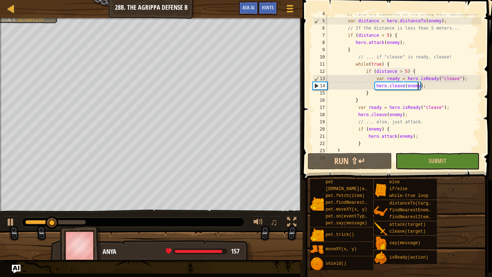
scroll to position [26, 0]
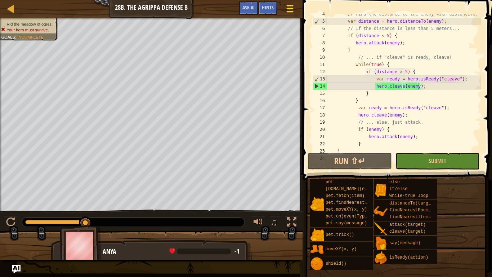
click at [284, 7] on button "Game Menu" at bounding box center [290, 10] width 19 height 18
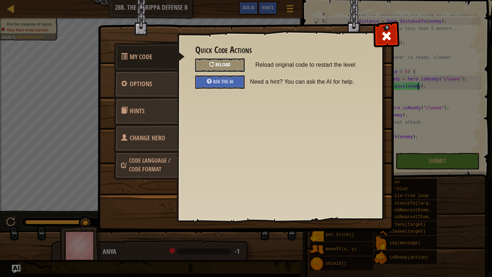
click at [232, 64] on div "Reload" at bounding box center [219, 64] width 49 height 13
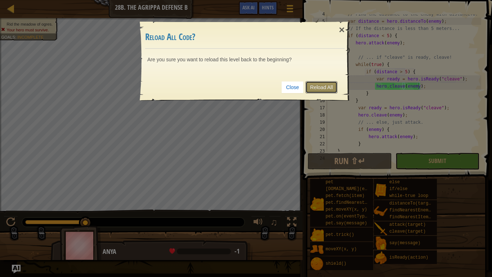
click at [322, 85] on link "Reload All" at bounding box center [322, 87] width 32 height 12
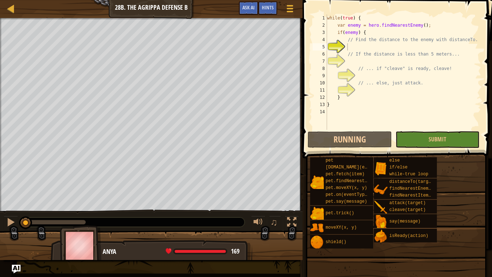
scroll to position [3, 3]
type textarea "h"
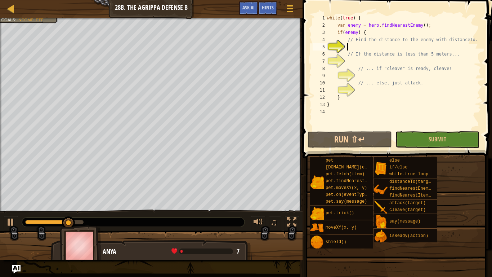
type textarea "h"
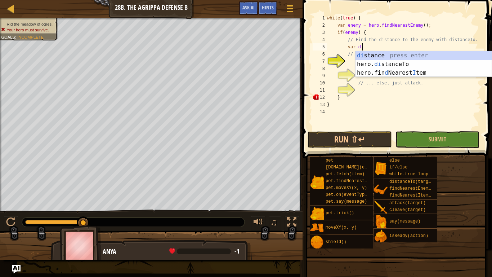
scroll to position [3, 5]
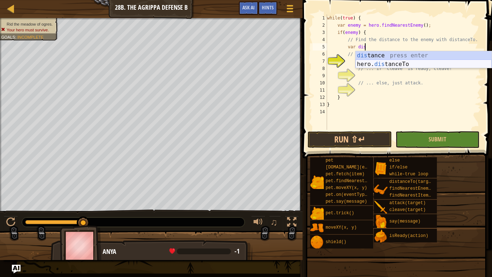
click at [408, 61] on div "dis tance press enter hero. dis tanceTo press enter" at bounding box center [424, 68] width 136 height 35
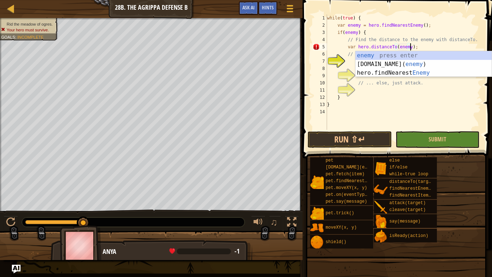
scroll to position [3, 12]
click at [416, 97] on div "while ( true ) { var enemy = hero . findNearestEnemy ( ) ; if ( enemy ) { // Fi…" at bounding box center [404, 79] width 156 height 130
type textarea "}"
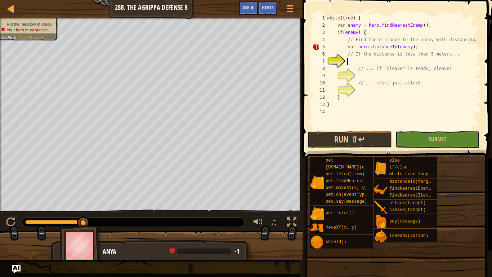
click at [390, 60] on div "while ( true ) { var enemy = hero . findNearestEnemy ( ) ; if ( enemy ) { // Fi…" at bounding box center [404, 79] width 156 height 130
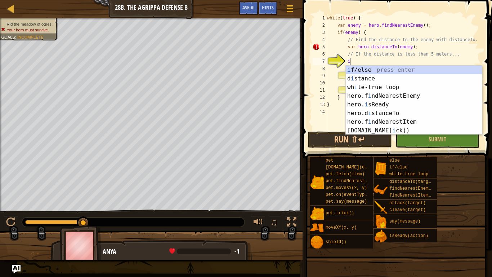
scroll to position [3, 3]
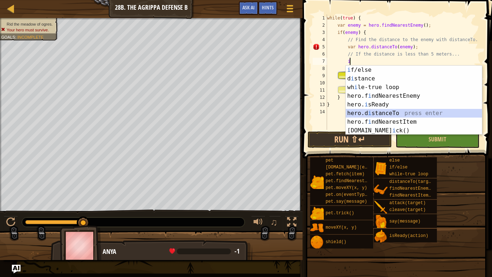
click at [417, 115] on div "i f/else press enter d i stance press enter wh i le-true loop press enter hero.…" at bounding box center [414, 109] width 136 height 87
type textarea "var distance = hero.distanceTo(target);"
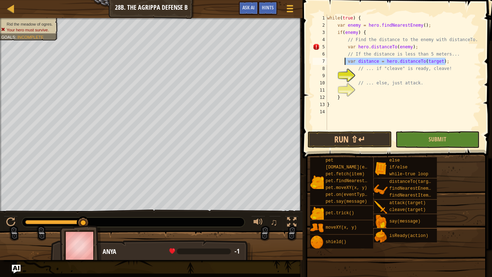
drag, startPoint x: 450, startPoint y: 63, endPoint x: 344, endPoint y: 61, distance: 106.0
click at [344, 61] on div "while ( true ) { var enemy = hero . findNearestEnemy ( ) ; if ( enemy ) { // Fi…" at bounding box center [404, 79] width 156 height 130
type textarea "h"
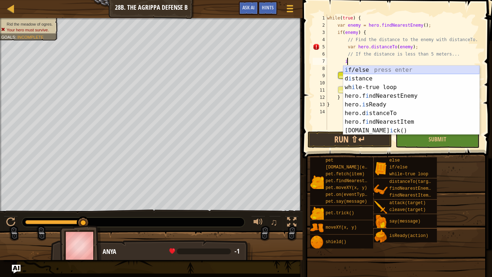
click at [354, 70] on div "i f/else press enter d i stance press enter wh i le-true loop press enter hero.…" at bounding box center [412, 109] width 136 height 87
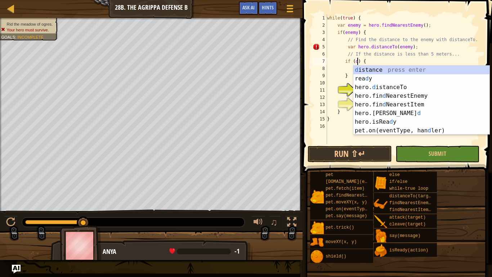
scroll to position [3, 5]
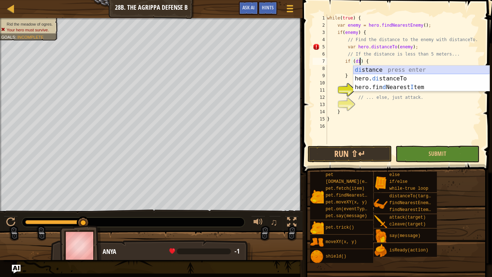
click at [366, 71] on div "di stance press enter hero. di stanceTo press enter hero.fin d Nearest I tem pr…" at bounding box center [422, 87] width 136 height 43
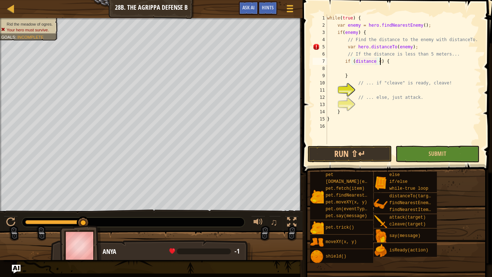
scroll to position [3, 8]
type textarea "if (distance < 5) {"
click at [362, 68] on div "while ( true ) { var enemy = hero . findNearestEnemy ( ) ; if ( enemy ) { // Fi…" at bounding box center [404, 86] width 156 height 144
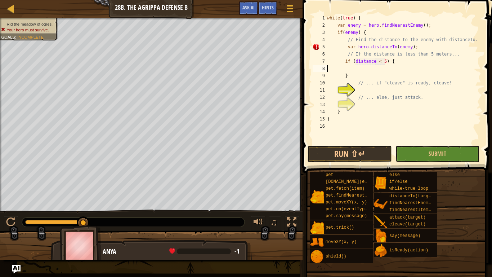
type textarea "if (distance < 5) {"
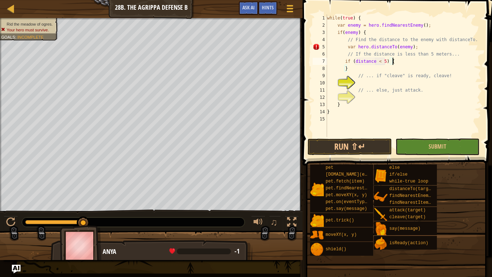
click at [373, 86] on div "while ( true ) { var enemy = hero . findNearestEnemy ( ) ; if ( enemy ) { // Fi…" at bounding box center [404, 82] width 156 height 137
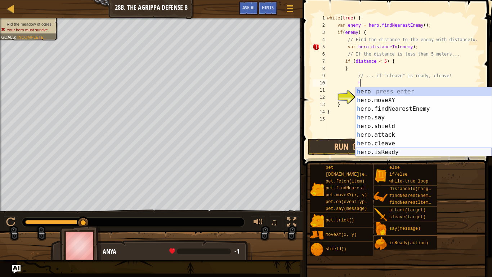
click at [409, 150] on div "h ero press enter h ero.moveXY press enter h ero.findNearestEnemy press enter h…" at bounding box center [424, 130] width 136 height 87
type textarea "var ready = hero.isReady("cleave");"
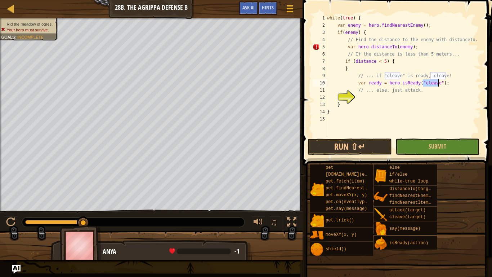
click at [453, 84] on div "while ( true ) { var enemy = hero . findNearestEnemy ( ) ; if ( enemy ) { // Fi…" at bounding box center [404, 82] width 156 height 137
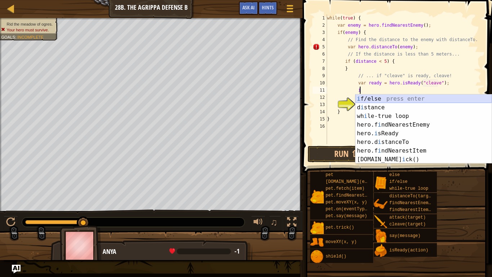
click at [447, 98] on div "i f/else press enter d i stance press enter wh i le-true loop press enter hero.…" at bounding box center [424, 137] width 136 height 87
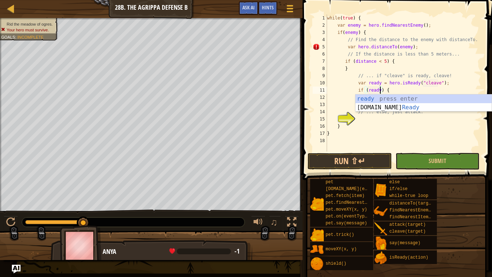
scroll to position [3, 8]
click at [421, 124] on div "while ( true ) { var enemy = hero . findNearestEnemy ( ) ; if ( enemy ) { // Fi…" at bounding box center [404, 89] width 156 height 151
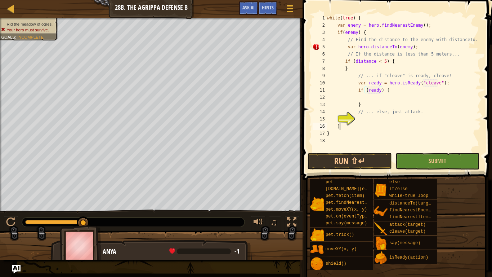
scroll to position [3, 1]
click at [382, 91] on div "while ( true ) { var enemy = hero . findNearestEnemy ( ) ; if ( enemy ) { // Fi…" at bounding box center [404, 89] width 156 height 151
type textarea "if (ready) {"
click at [381, 98] on div "while ( true ) { var enemy = hero . findNearestEnemy ( ) ; if ( enemy ) { // Fi…" at bounding box center [404, 89] width 156 height 151
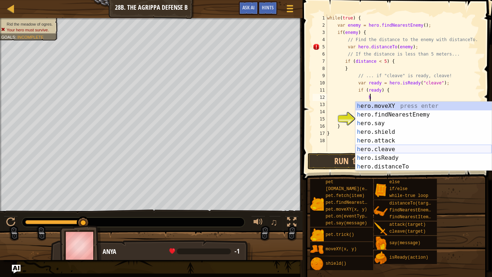
click at [398, 151] on div "h ero.moveXY press enter h ero.findNearestEnemy press enter h ero.say press ent…" at bounding box center [424, 145] width 136 height 87
type textarea "hero.cleave(enemy);"
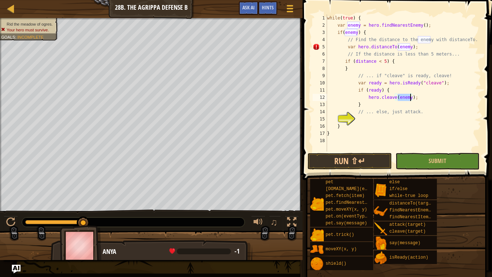
click at [382, 120] on div "while ( true ) { var enemy = hero . findNearestEnemy ( ) ; if ( enemy ) { // Fi…" at bounding box center [404, 89] width 156 height 151
type textarea "e"
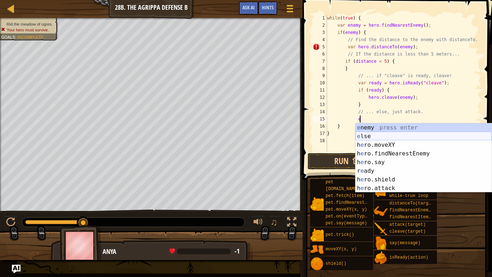
click at [382, 138] on div "e nemy press enter e lse press enter h e ro.moveXY press enter h e ro.findNeare…" at bounding box center [424, 166] width 136 height 87
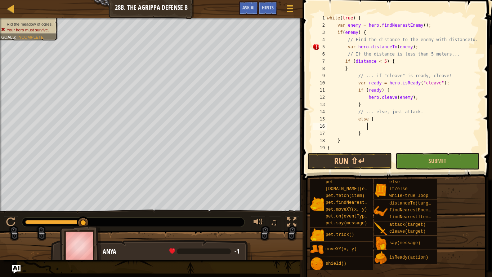
scroll to position [3, 6]
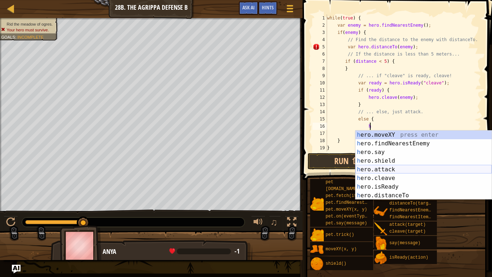
click at [392, 169] on div "h ero.moveXY press enter h ero.findNearestEnemy press enter h ero.say press ent…" at bounding box center [424, 173] width 136 height 87
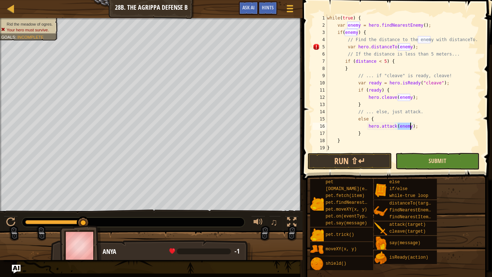
type textarea "hero.attack(enemy);"
click at [438, 156] on button "Submit" at bounding box center [438, 161] width 84 height 17
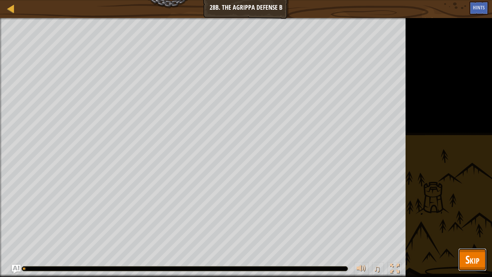
click at [471, 233] on span "Skip" at bounding box center [473, 259] width 14 height 15
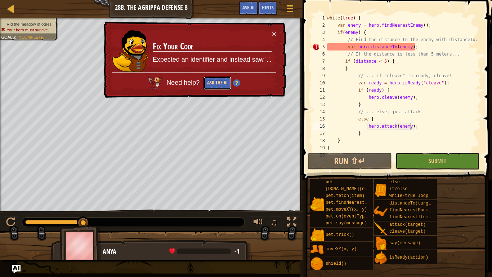
click at [223, 81] on button "Ask the AI" at bounding box center [218, 82] width 28 height 13
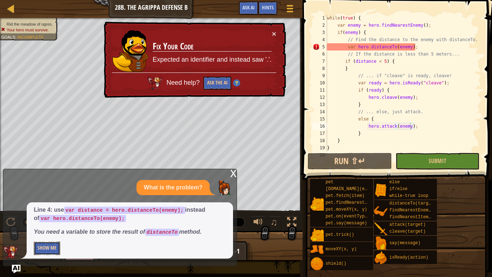
click at [54, 233] on button "Show Me" at bounding box center [47, 248] width 26 height 13
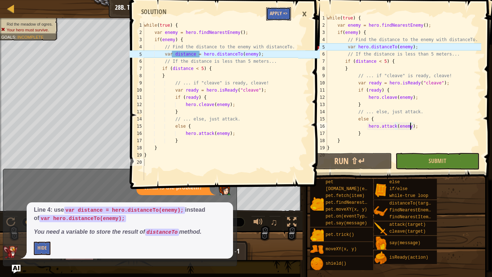
click at [281, 12] on button "Apply =>" at bounding box center [278, 13] width 25 height 13
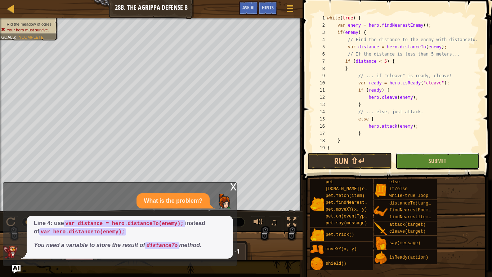
click at [414, 158] on button "Submit" at bounding box center [438, 161] width 84 height 17
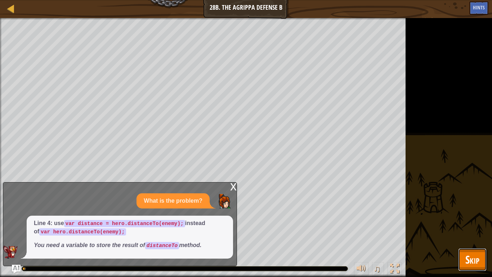
click at [465, 233] on button "Skip" at bounding box center [473, 259] width 28 height 23
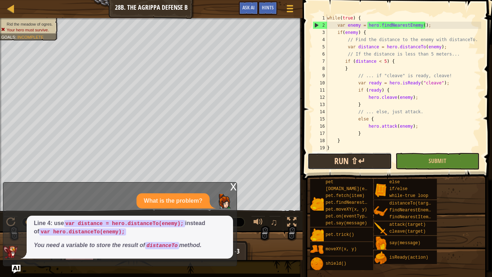
click at [373, 169] on button "Run ⇧↵" at bounding box center [350, 161] width 84 height 17
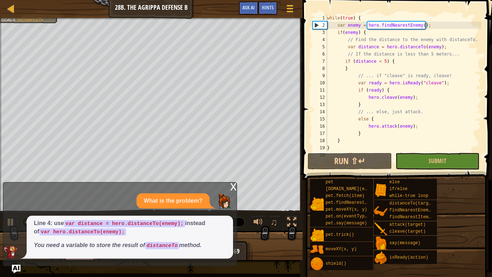
click at [231, 183] on div "x" at bounding box center [233, 185] width 6 height 7
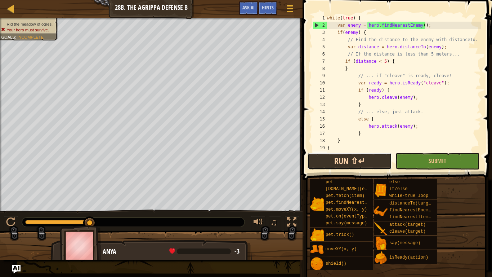
click at [341, 166] on button "Run ⇧↵" at bounding box center [350, 161] width 84 height 17
click at [354, 69] on div "while ( true ) { var enemy = hero . findNearestEnemy ( ) ; if ( enemy ) { // Fi…" at bounding box center [404, 89] width 156 height 151
type textarea "}"
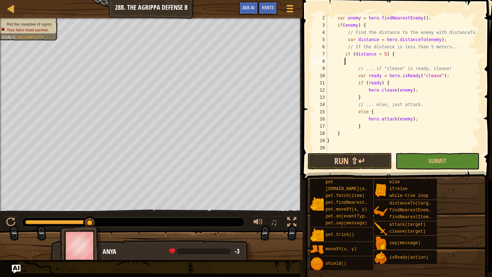
scroll to position [7, 0]
click at [334, 135] on div "var enemy = hero . findNearestEnemy ( ) ; if ( enemy ) { // Find the distance t…" at bounding box center [404, 89] width 156 height 151
click at [344, 128] on div "var enemy = hero . findNearestEnemy ( ) ; if ( enemy ) { // Find the distance t…" at bounding box center [404, 89] width 156 height 151
type textarea "}"
click at [341, 135] on div "var enemy = hero . findNearestEnemy ( ) ; if ( enemy ) { // Find the distance t…" at bounding box center [404, 89] width 156 height 151
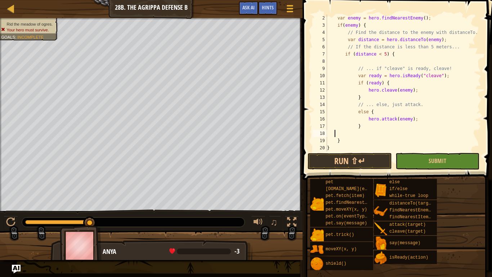
scroll to position [3, 1]
click at [363, 163] on button "Run ⇧↵" at bounding box center [350, 161] width 84 height 17
type textarea "}"
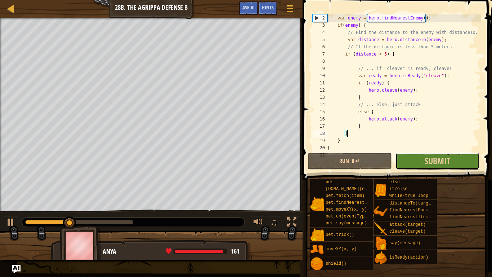
click at [460, 156] on button "Submit" at bounding box center [438, 161] width 84 height 17
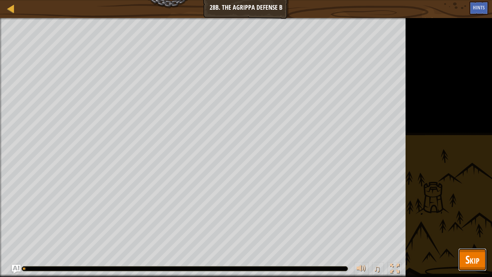
click at [477, 233] on span "Skip" at bounding box center [473, 259] width 14 height 15
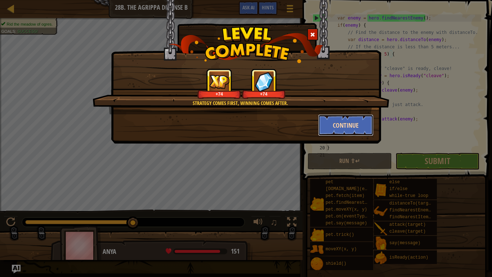
click at [359, 128] on button "Continue" at bounding box center [346, 125] width 56 height 22
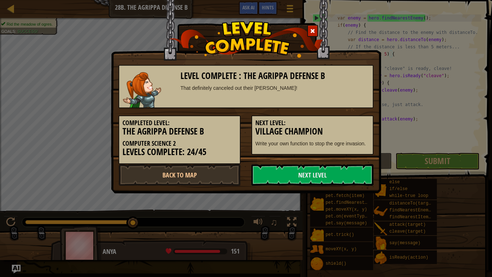
click at [351, 127] on h3 "Village Champion" at bounding box center [313, 132] width 114 height 10
click at [219, 171] on link "Back to Map" at bounding box center [180, 175] width 122 height 22
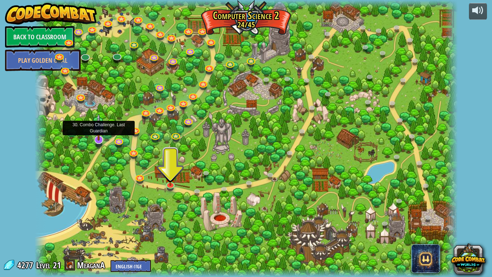
click at [100, 137] on img at bounding box center [99, 126] width 12 height 27
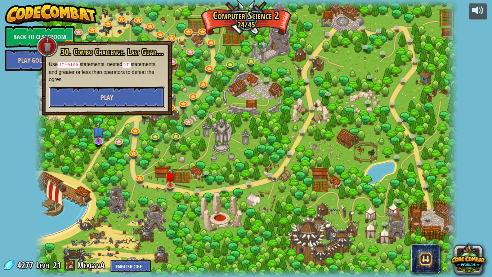
click at [110, 93] on span "Play" at bounding box center [107, 97] width 12 height 9
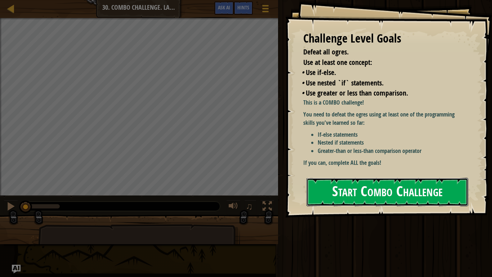
click at [411, 186] on button "Start Combo Challenge" at bounding box center [388, 192] width 162 height 28
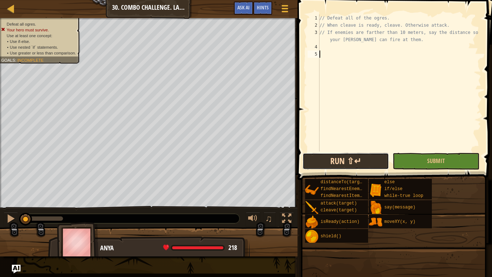
click at [347, 160] on button "Run ⇧↵" at bounding box center [346, 161] width 87 height 17
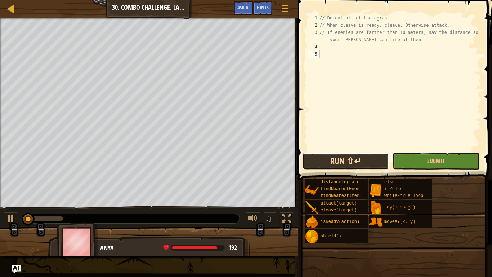
click at [347, 160] on button "Run ⇧↵" at bounding box center [346, 161] width 87 height 17
click at [345, 50] on div "// Defeat all of the ogres. // When cleave is ready, cleave. Otherwise attack. …" at bounding box center [399, 89] width 163 height 151
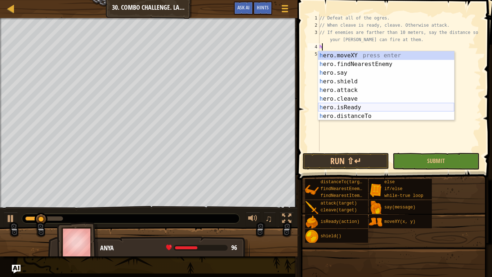
click at [367, 107] on div "h ero.moveXY press enter h ero.findNearestEnemy press enter h ero.say press ent…" at bounding box center [386, 94] width 136 height 87
type textarea "var ready = hero.isReady("cleave");"
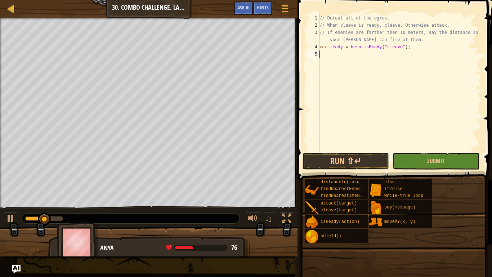
click at [351, 54] on div "// Defeat all of the ogres. // When cleave is ready, cleave. Otherwise attack. …" at bounding box center [399, 89] width 163 height 151
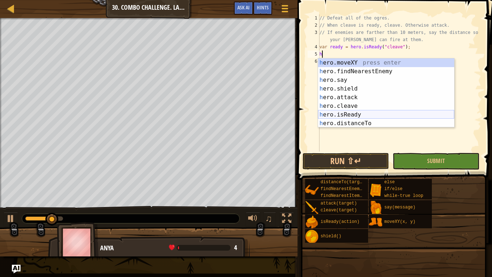
click at [358, 115] on div "h ero.moveXY press enter h ero.findNearestEnemy press enter h ero.say press ent…" at bounding box center [386, 101] width 136 height 87
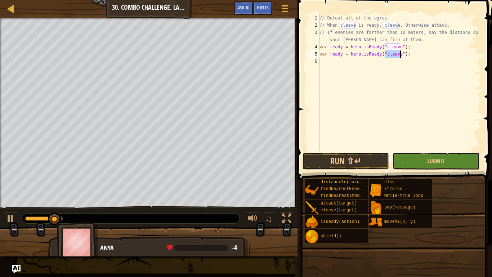
type textarea "var ready = hero.isReady("");"
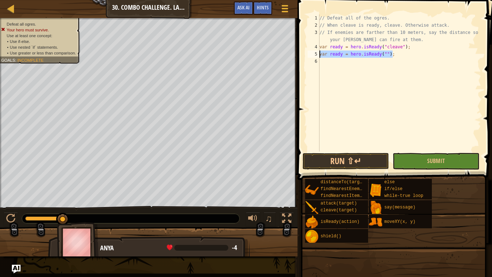
drag, startPoint x: 398, startPoint y: 53, endPoint x: 319, endPoint y: 53, distance: 78.9
click at [319, 53] on div "var ready = hero.isReady(""); 1 2 3 4 5 6 // Defeat all of the ogres. // When c…" at bounding box center [393, 82] width 175 height 137
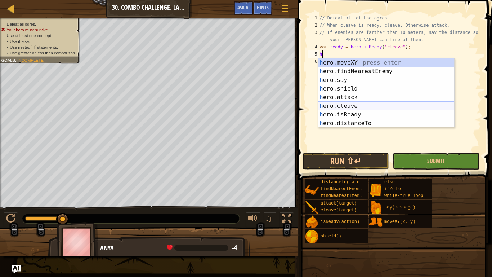
click at [335, 105] on div "h ero.moveXY press enter h ero.findNearestEnemy press enter h ero.say press ent…" at bounding box center [386, 101] width 136 height 87
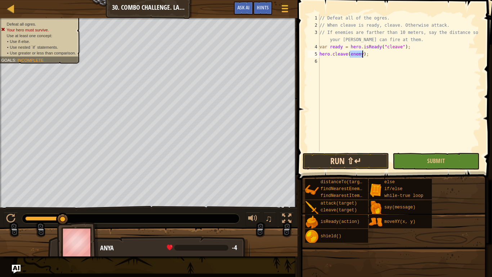
type textarea "hero.cleave(enemy);"
click at [357, 158] on button "Run ⇧↵" at bounding box center [346, 161] width 87 height 17
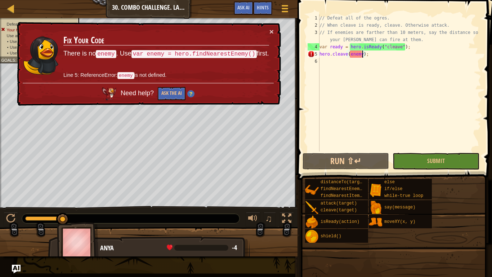
click at [269, 30] on td "Fix Your Code There is no enemy . Use var enemy = hero.findNearestEnemy() first…" at bounding box center [166, 55] width 207 height 55
click at [271, 30] on button "×" at bounding box center [272, 32] width 4 height 8
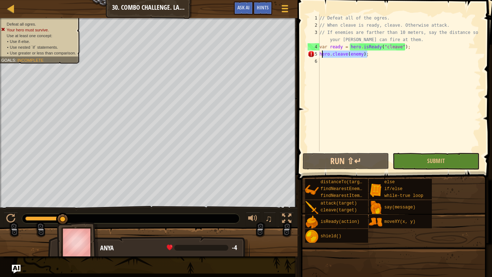
drag, startPoint x: 369, startPoint y: 55, endPoint x: 315, endPoint y: 56, distance: 54.1
click at [315, 56] on div "hero.cleave(enemy); 1 2 3 4 5 6 // Defeat all of the ogres. // When cleave is r…" at bounding box center [393, 82] width 175 height 137
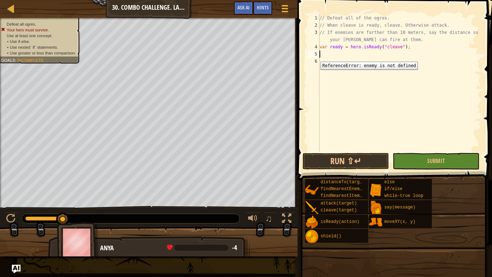
type textarea "h"
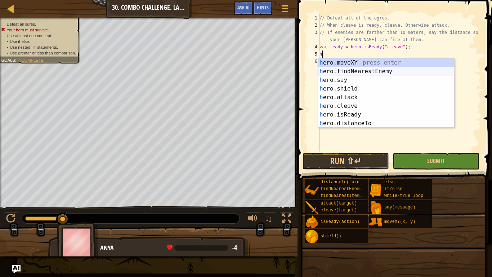
click at [343, 69] on div "h ero.moveXY press enter h ero.findNearestEnemy press enter h ero.say press ent…" at bounding box center [386, 101] width 136 height 87
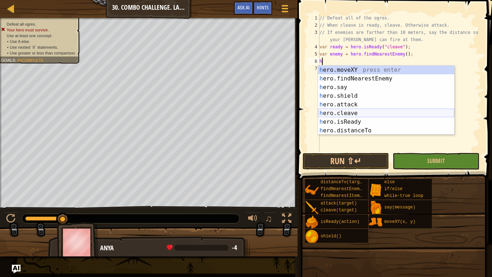
click at [353, 113] on div "h ero.moveXY press enter h ero.findNearestEnemy press enter h ero.say press ent…" at bounding box center [386, 109] width 136 height 87
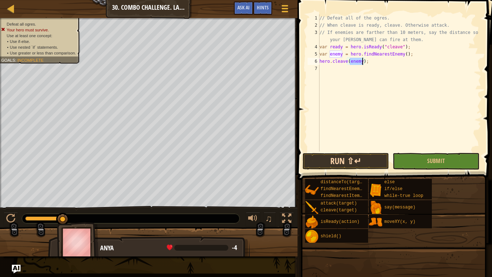
type textarea "hero.cleave(enemy);"
click at [364, 160] on button "Run ⇧↵" at bounding box center [346, 161] width 87 height 17
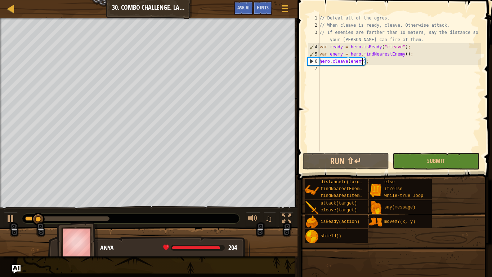
click at [328, 71] on div "// Defeat all of the ogres. // When cleave is ready, cleave. Otherwise attack. …" at bounding box center [399, 89] width 163 height 151
type textarea "w"
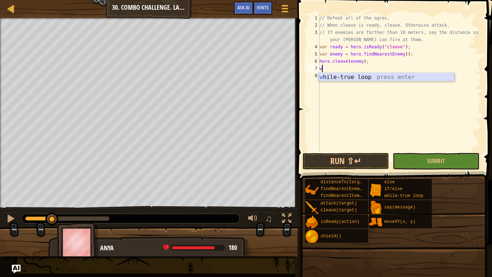
click at [332, 78] on div "w [PERSON_NAME]-true loop press enter" at bounding box center [386, 86] width 136 height 26
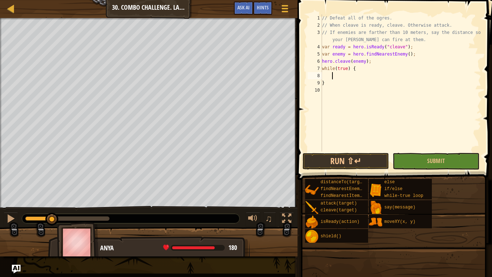
scroll to position [3, 1]
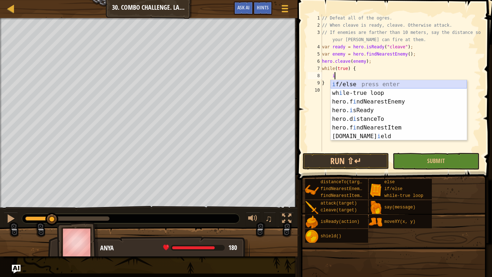
click at [349, 85] on div "i f/else press enter wh i le-true loop press enter hero.f i ndNearestEnemy pres…" at bounding box center [399, 119] width 136 height 78
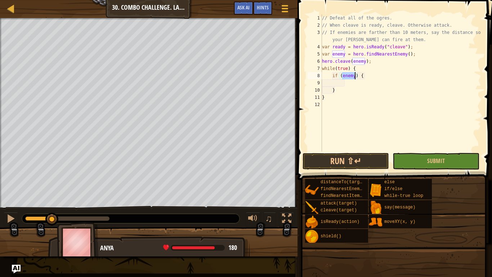
type textarea "if (enemy) {"
click at [347, 76] on div "// Defeat all of the ogres. // When cleave is ready, cleave. Otherwise attack. …" at bounding box center [401, 82] width 161 height 137
click at [349, 84] on div "// Defeat all of the ogres. // When cleave is ready, cleave. Otherwise attack. …" at bounding box center [401, 89] width 161 height 151
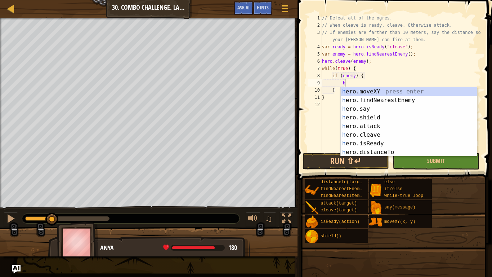
scroll to position [3, 3]
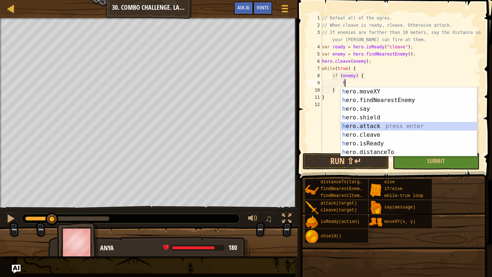
click at [370, 129] on div "h ero.moveXY press enter h ero.findNearestEnemy press enter h ero.say press ent…" at bounding box center [409, 130] width 136 height 87
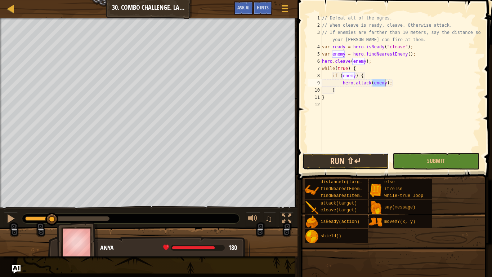
click at [375, 160] on button "Run ⇧↵" at bounding box center [346, 161] width 87 height 17
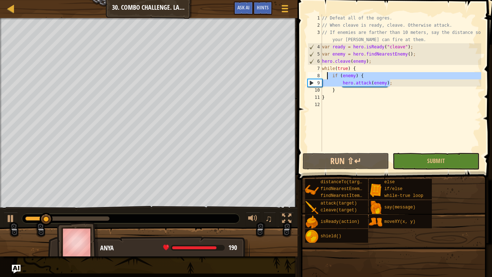
drag, startPoint x: 392, startPoint y: 84, endPoint x: 327, endPoint y: 75, distance: 65.8
click at [327, 75] on div "// Defeat all of the ogres. // When cleave is ready, cleave. Otherwise attack. …" at bounding box center [401, 89] width 161 height 151
type textarea "if (enemy) { hero.attack(enemy);"
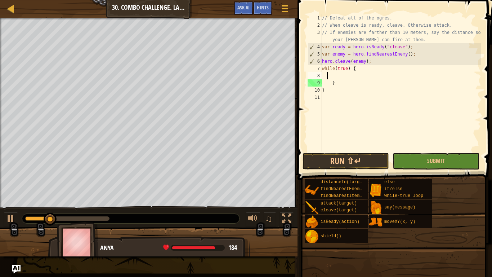
type textarea "h"
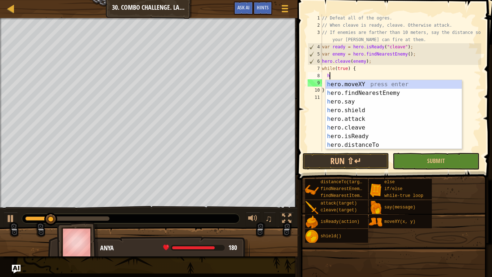
scroll to position [3, 1]
click at [342, 90] on div "h ero.moveXY press enter h ero.findNearestEnemy press enter h ero.say press ent…" at bounding box center [394, 123] width 136 height 87
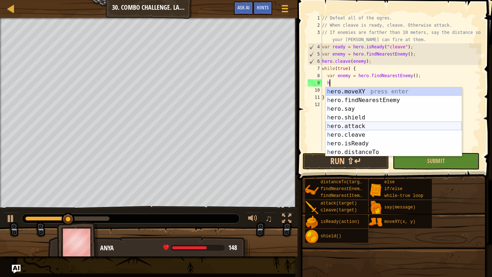
click at [374, 125] on div "h ero.moveXY press enter h ero.findNearestEnemy press enter h ero.say press ent…" at bounding box center [394, 130] width 136 height 87
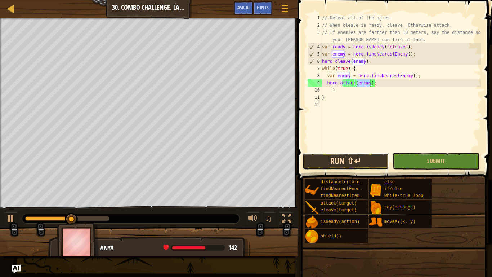
click at [374, 153] on button "Run ⇧↵" at bounding box center [346, 161] width 87 height 17
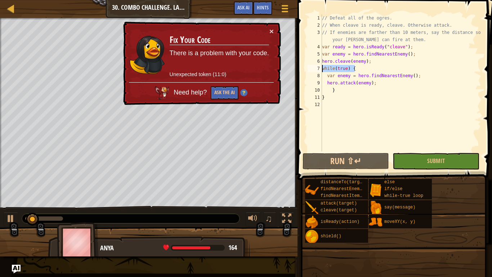
drag, startPoint x: 360, startPoint y: 67, endPoint x: 312, endPoint y: 71, distance: 48.5
click at [312, 71] on div "hero.attack(enemy); 1 2 3 4 5 6 7 8 9 10 11 12 // Defeat all of the ogres. // W…" at bounding box center [393, 82] width 175 height 137
type textarea "while(true) {"
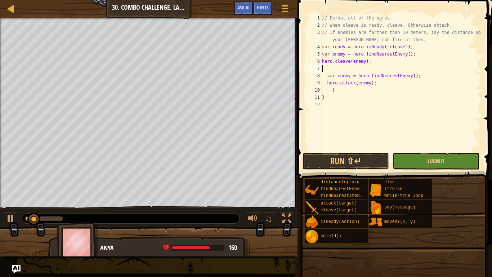
scroll to position [3, 0]
click at [337, 158] on button "Run ⇧↵" at bounding box center [346, 161] width 87 height 17
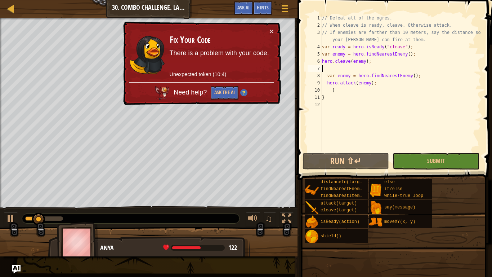
type textarea "hero.cleave(enemy);"
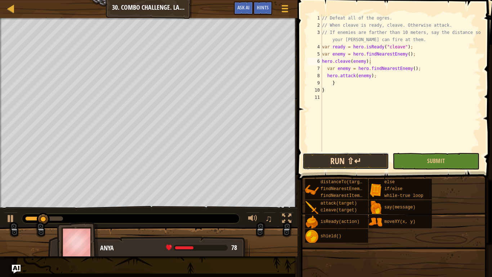
click at [367, 153] on button "Run ⇧↵" at bounding box center [346, 161] width 87 height 17
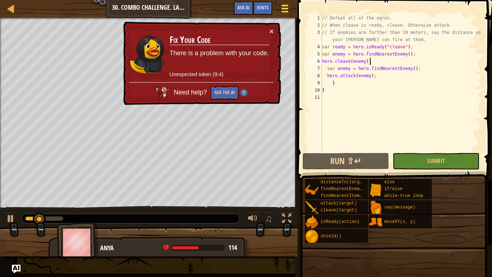
click at [289, 5] on div at bounding box center [285, 8] width 10 height 10
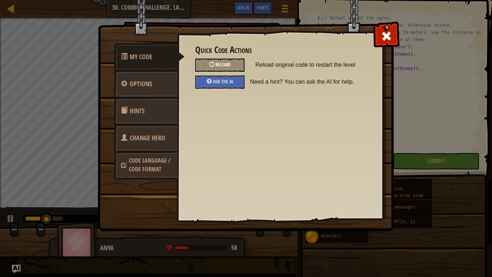
click at [236, 68] on div "Reload" at bounding box center [219, 64] width 49 height 13
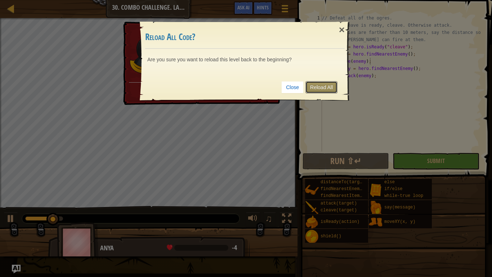
click at [330, 87] on link "Reload All" at bounding box center [322, 87] width 32 height 12
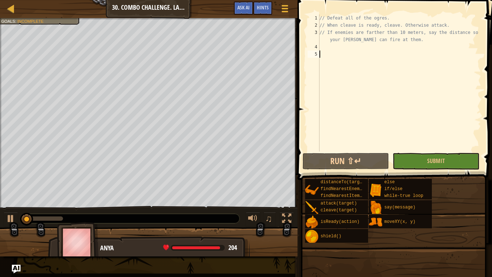
click at [336, 50] on div "// Defeat all of the ogres. // When cleave is ready, cleave. Otherwise attack. …" at bounding box center [399, 89] width 163 height 151
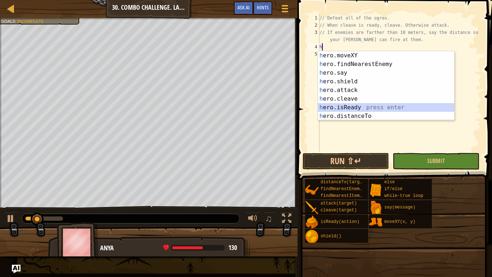
click at [366, 106] on div "h ero.moveXY press enter h ero.findNearestEnemy press enter h ero.say press ent…" at bounding box center [386, 94] width 136 height 87
type textarea "var ready = hero.isReady("cleave");"
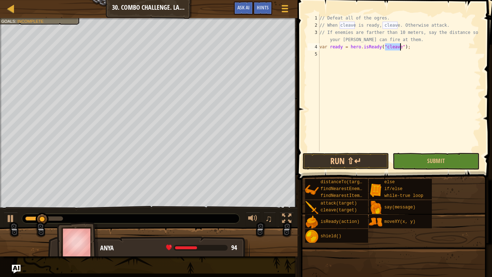
click at [330, 56] on div "// Defeat all of the ogres. // When cleave is ready, cleave. Otherwise attack. …" at bounding box center [399, 89] width 163 height 151
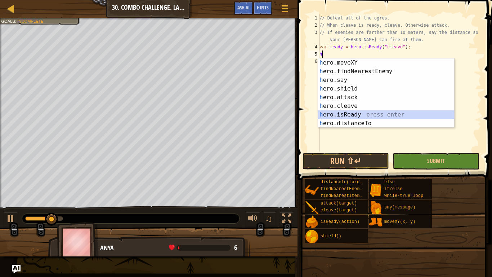
click at [383, 117] on div "h ero.moveXY press enter h ero.findNearestEnemy press enter h ero.say press ent…" at bounding box center [386, 101] width 136 height 87
type textarea "var ready = hero.isReady("cleave");"
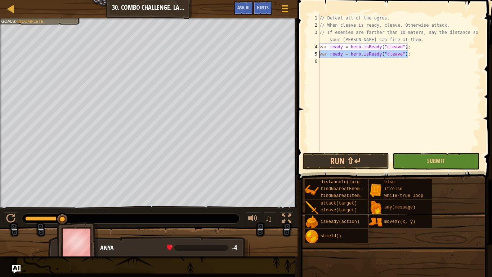
drag, startPoint x: 409, startPoint y: 53, endPoint x: 294, endPoint y: 53, distance: 115.0
click at [296, 53] on div "Hints var ready = hero.isReady("cleave"); 1 2 3 4 5 6 // Defeat all of the ogre…" at bounding box center [394, 138] width 197 height 277
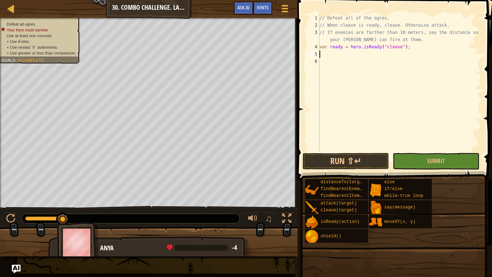
type textarea "h"
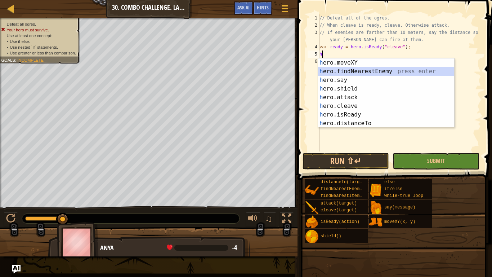
click at [355, 72] on div "h ero.moveXY press enter h ero.findNearestEnemy press enter h ero.say press ent…" at bounding box center [386, 101] width 136 height 87
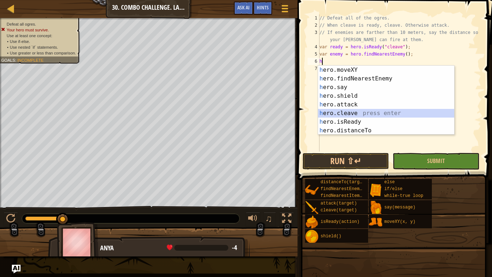
click at [372, 115] on div "h ero.moveXY press enter h ero.findNearestEnemy press enter h ero.say press ent…" at bounding box center [386, 109] width 136 height 87
type textarea "hero.cleave(enemy);"
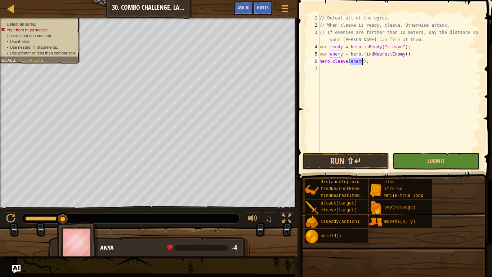
click at [339, 69] on div "// Defeat all of the ogres. // When cleave is ready, cleave. Otherwise attack. …" at bounding box center [399, 89] width 163 height 151
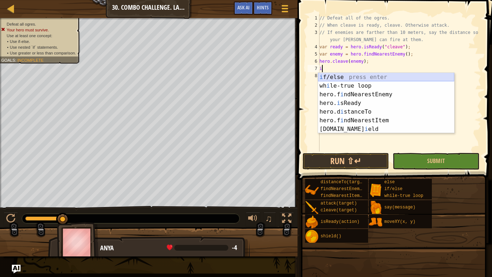
click at [345, 79] on div "i f/else press enter wh i le-true loop press enter hero.f i ndNearestEnemy pres…" at bounding box center [386, 112] width 136 height 78
type textarea "if (enemy) {"
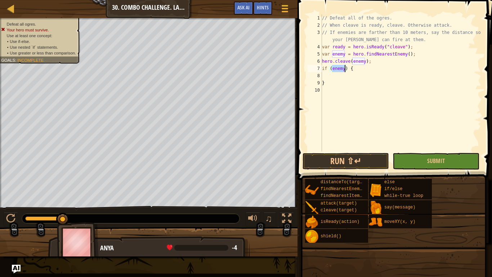
click at [340, 75] on div "// Defeat all of the ogres. // When cleave is ready, cleave. Otherwise attack. …" at bounding box center [401, 89] width 161 height 151
type textarea "h"
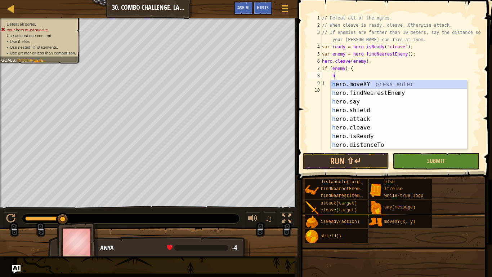
scroll to position [3, 1]
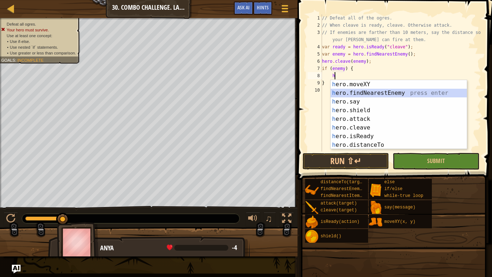
click at [364, 93] on div "h ero.moveXY press enter h ero.findNearestEnemy press enter h ero.say press ent…" at bounding box center [399, 123] width 136 height 87
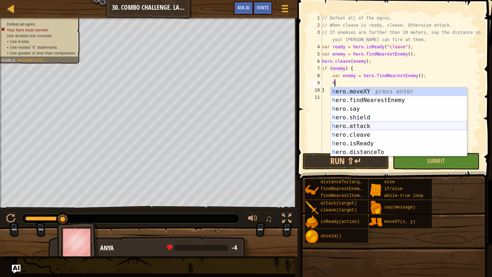
click at [371, 127] on div "h ero.moveXY press enter h ero.findNearestEnemy press enter h ero.say press ent…" at bounding box center [399, 130] width 136 height 87
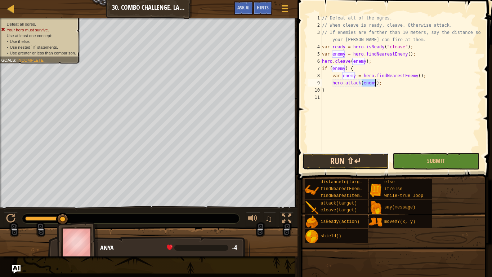
click at [374, 159] on button "Run ⇧↵" at bounding box center [346, 161] width 87 height 17
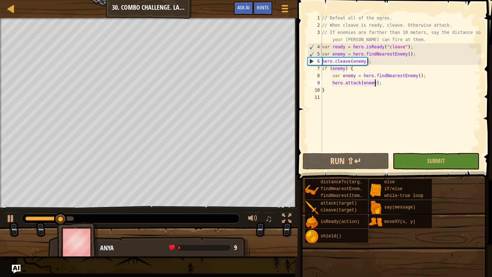
click at [331, 74] on div "// Defeat all of the ogres. // When cleave is ready, cleave. Otherwise attack. …" at bounding box center [401, 89] width 161 height 151
type textarea "var enemy = hero.findNearestEnemy();"
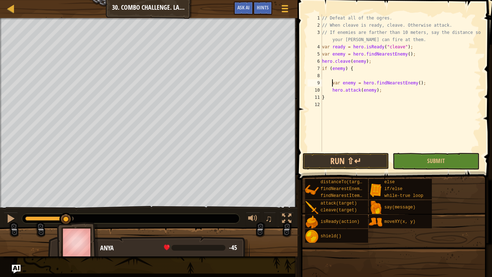
click at [333, 77] on div "// Defeat all of the ogres. // When cleave is ready, cleave. Otherwise attack. …" at bounding box center [401, 89] width 161 height 151
type textarea "e"
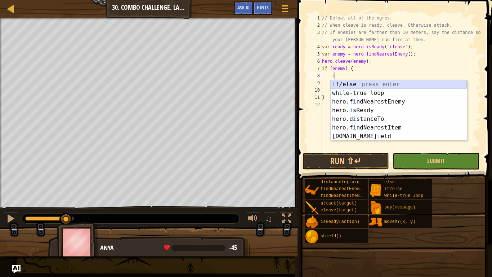
click at [357, 86] on div "i f/else press enter wh i le-true loop press enter hero.f i ndNearestEnemy pres…" at bounding box center [399, 119] width 136 height 78
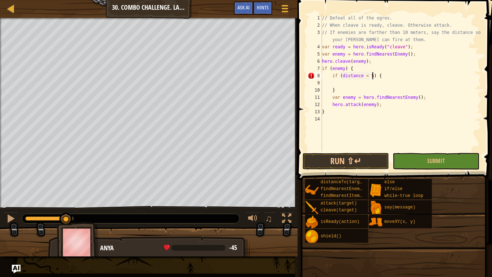
scroll to position [3, 7]
type textarea "if (distance < 5) {"
click at [364, 158] on button "Run ⇧↵" at bounding box center [346, 161] width 87 height 17
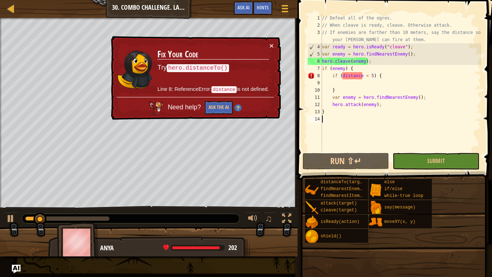
click at [341, 116] on div "// Defeat all of the ogres. // When cleave is ready, cleave. Otherwise attack. …" at bounding box center [401, 89] width 161 height 151
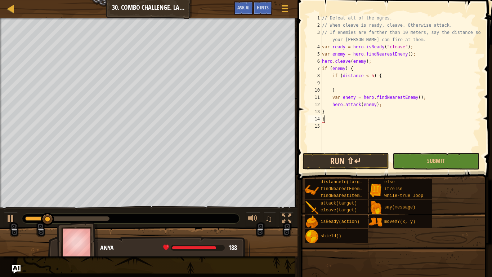
type textarea "}"
click at [329, 160] on button "Run ⇧↵" at bounding box center [346, 161] width 87 height 17
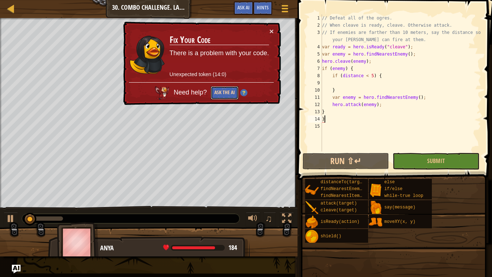
click at [231, 96] on button "Ask the AI" at bounding box center [225, 92] width 28 height 13
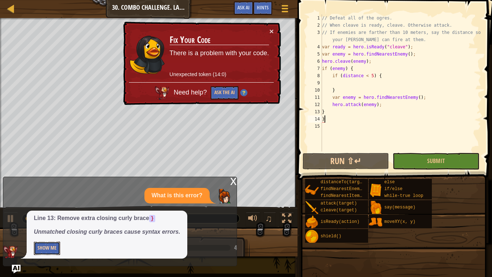
click at [53, 233] on button "Show Me" at bounding box center [47, 248] width 26 height 13
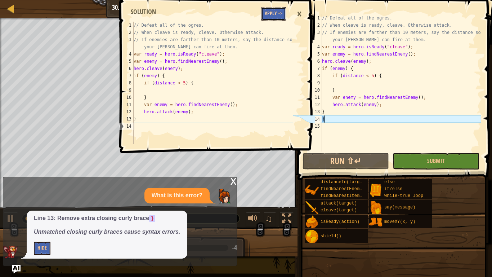
click at [278, 14] on button "Apply =>" at bounding box center [273, 13] width 25 height 13
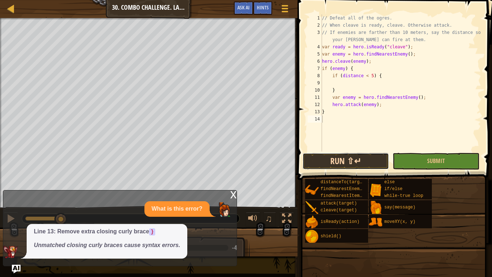
click at [348, 161] on button "Run ⇧↵" at bounding box center [346, 161] width 87 height 17
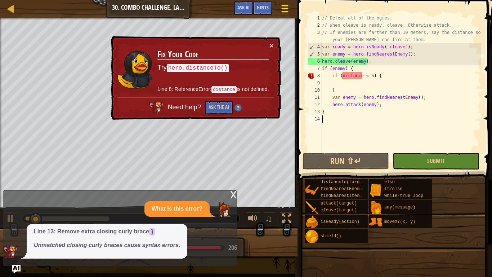
click at [289, 9] on div at bounding box center [285, 8] width 10 height 10
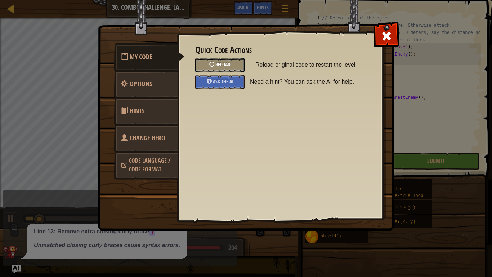
click at [233, 61] on div "Reload" at bounding box center [219, 64] width 49 height 13
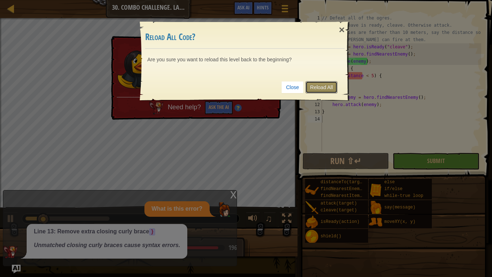
click at [311, 87] on link "Reload All" at bounding box center [322, 87] width 32 height 12
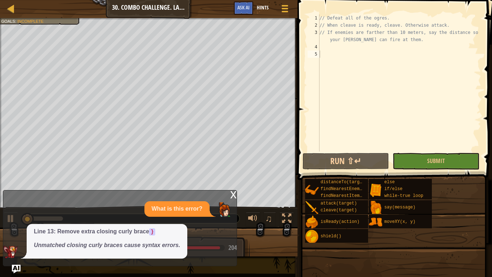
click at [255, 1] on div "Hints" at bounding box center [262, 7] width 19 height 13
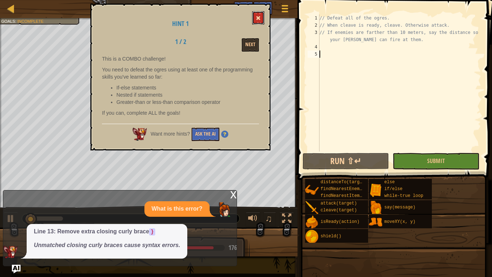
click at [260, 18] on span at bounding box center [258, 17] width 5 height 5
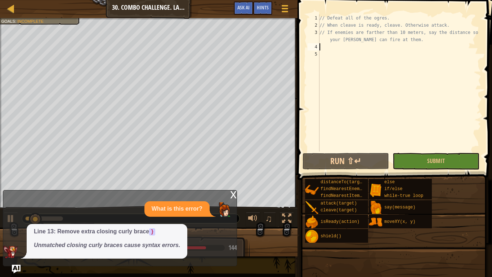
click at [323, 48] on div "// Defeat all of the ogres. // When cleave is ready, cleave. Otherwise attack. …" at bounding box center [399, 89] width 163 height 151
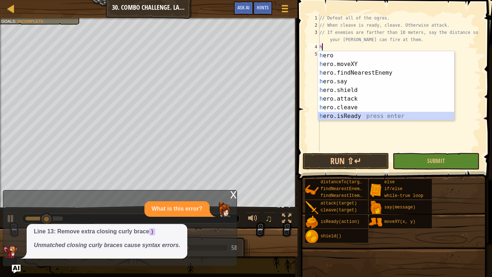
click at [362, 115] on div "h ero press enter h ero.moveXY press enter h ero.findNearestEnemy press enter h…" at bounding box center [386, 94] width 136 height 87
type textarea "var ready = hero.isReady("cleave");"
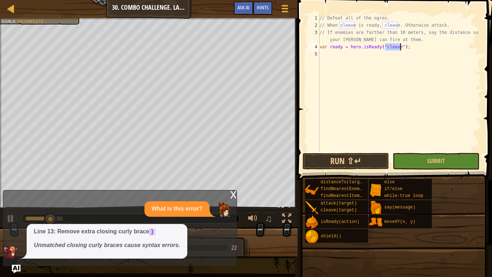
click at [342, 61] on div "// Defeat all of the ogres. // When cleave is ready, cleave. Otherwise attack. …" at bounding box center [399, 89] width 163 height 151
type textarea "h"
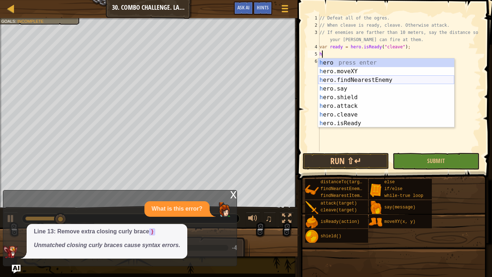
click at [320, 79] on div "h ero press enter h ero.moveXY press enter h ero.findNearestEnemy press enter h…" at bounding box center [386, 101] width 136 height 87
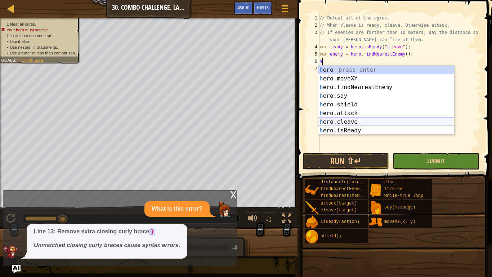
click at [361, 121] on div "h ero press enter h ero.moveXY press enter h ero.findNearestEnemy press enter h…" at bounding box center [386, 109] width 136 height 87
type textarea "hero.cleave(enemy);"
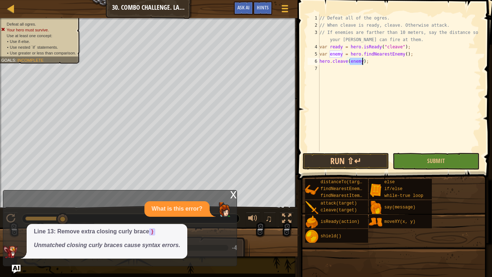
click at [333, 65] on div "// Defeat all of the ogres. // When cleave is ready, cleave. Otherwise attack. …" at bounding box center [399, 89] width 163 height 151
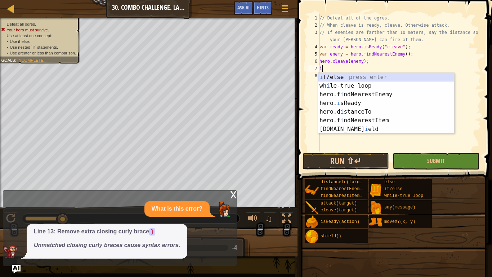
click at [338, 76] on div "i f/else press enter wh i le-true loop press enter hero.f i ndNearestEnemy pres…" at bounding box center [386, 112] width 136 height 78
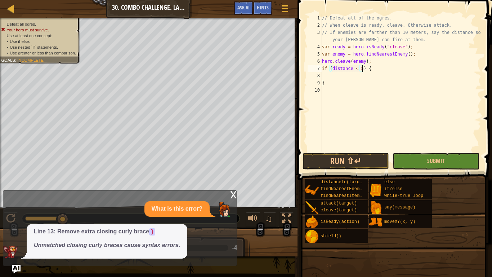
scroll to position [3, 6]
click at [335, 80] on div "// Defeat all of the ogres. // When cleave is ready, cleave. Otherwise attack. …" at bounding box center [401, 89] width 161 height 151
type textarea "}"
click at [346, 77] on div "// Defeat all of the ogres. // When cleave is ready, cleave. Otherwise attack. …" at bounding box center [401, 89] width 161 height 151
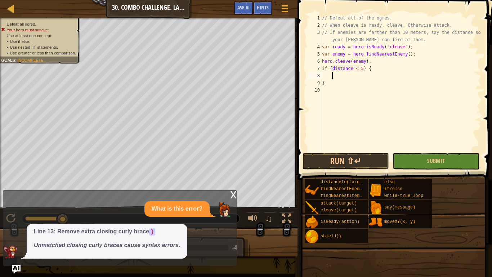
scroll to position [3, 1]
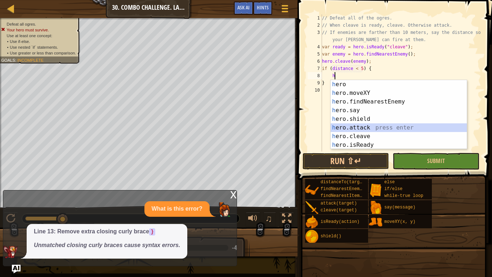
click at [366, 127] on div "h ero press enter h ero.moveXY press enter h ero.findNearestEnemy press enter h…" at bounding box center [399, 123] width 136 height 87
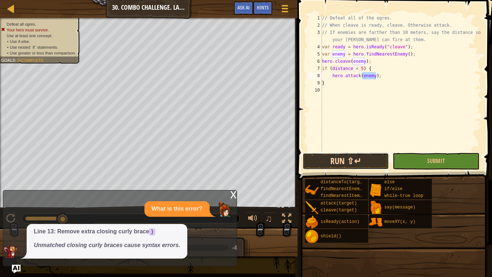
click at [373, 160] on button "Run ⇧↵" at bounding box center [346, 161] width 87 height 17
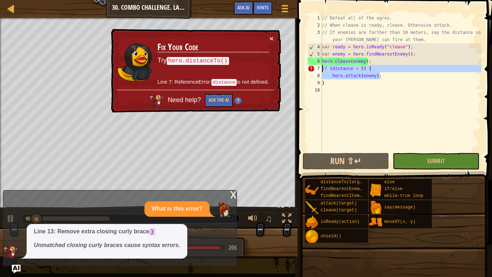
drag, startPoint x: 383, startPoint y: 76, endPoint x: 318, endPoint y: 69, distance: 64.9
click at [318, 69] on div "hero.attack(enemy); 1 2 3 4 5 6 7 8 9 10 // Defeat all of the ogres. // When cl…" at bounding box center [393, 82] width 175 height 137
type textarea "if (distance < 5) { hero.attack(enemy);"
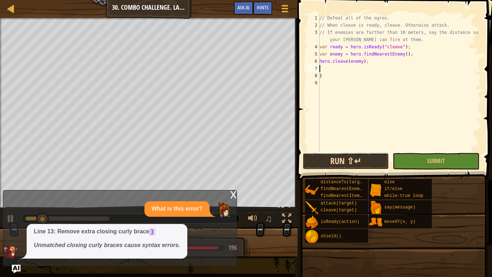
click at [349, 164] on button "Run ⇧↵" at bounding box center [346, 161] width 87 height 17
type textarea "}"
click at [344, 169] on button "Run ⇧↵" at bounding box center [346, 161] width 87 height 17
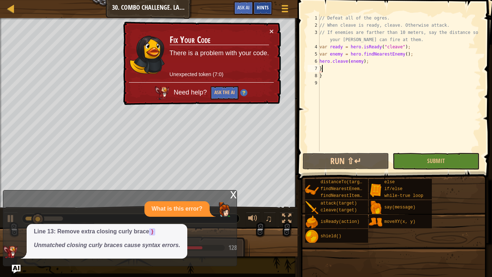
click at [262, 9] on span "Hints" at bounding box center [263, 7] width 12 height 7
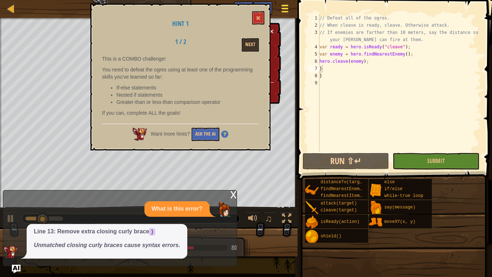
click at [284, 11] on span at bounding box center [285, 11] width 7 height 1
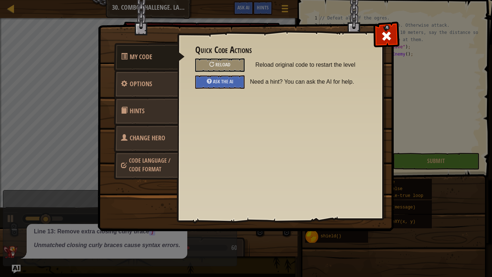
click at [222, 58] on div "Quick Code Actions Reload Reload original code to restart the level Ask the AI …" at bounding box center [280, 67] width 170 height 44
click at [222, 58] on div "Reload" at bounding box center [219, 64] width 49 height 13
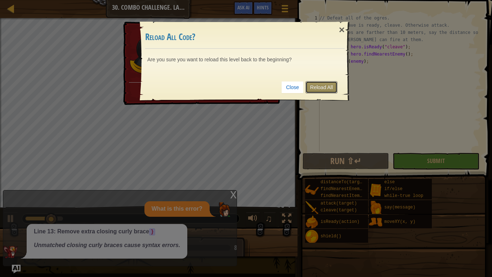
click at [331, 86] on link "Reload All" at bounding box center [322, 87] width 32 height 12
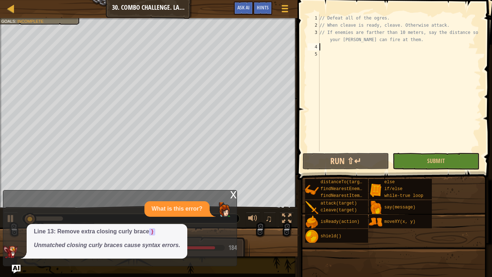
click at [330, 49] on div "// Defeat all of the ogres. // When cleave is ready, cleave. Otherwise attack. …" at bounding box center [399, 89] width 163 height 151
type textarea "w"
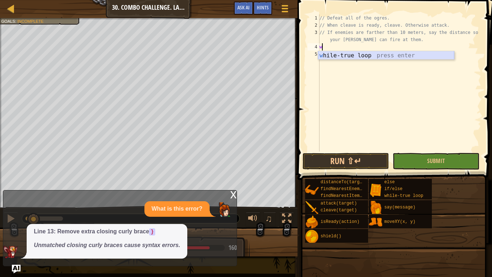
click at [335, 56] on div "w [PERSON_NAME]-true loop press enter" at bounding box center [386, 64] width 136 height 26
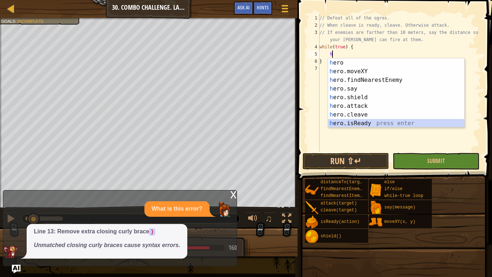
click at [381, 120] on div "h ero press enter h ero.moveXY press enter h ero.findNearestEnemy press enter h…" at bounding box center [396, 101] width 136 height 87
type textarea "var ready = hero.isReady("cleave");"
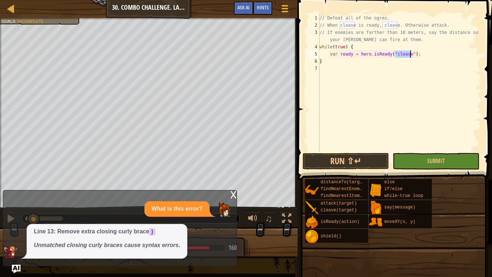
click at [422, 52] on div "// Defeat all of the ogres. // When cleave is ready, cleave. Otherwise attack. …" at bounding box center [399, 89] width 163 height 151
type textarea "h"
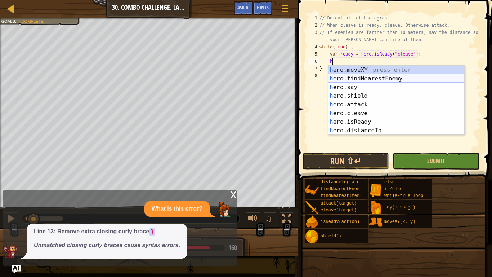
click at [424, 76] on div "h ero.moveXY press enter h ero.findNearestEnemy press enter h ero.say press ent…" at bounding box center [396, 109] width 136 height 87
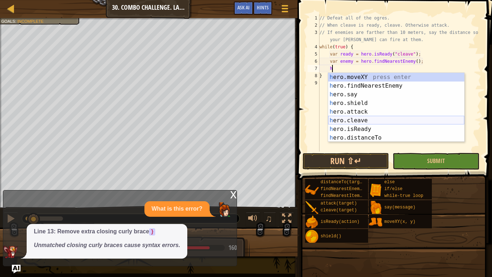
click at [376, 123] on div "h ero.moveXY press enter h ero.findNearestEnemy press enter h ero.say press ent…" at bounding box center [396, 116] width 136 height 87
type textarea "hero.cleave(enemy);"
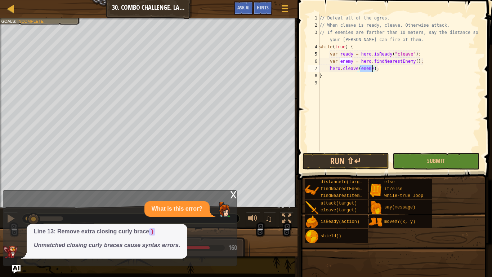
click at [349, 85] on div "// Defeat all of the ogres. // When cleave is ready, cleave. Otherwise attack. …" at bounding box center [399, 89] width 163 height 151
type textarea "n"
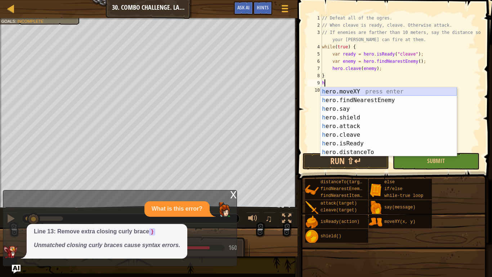
click at [326, 93] on div "h ero.moveXY press enter h ero.findNearestEnemy press enter h ero.say press ent…" at bounding box center [389, 130] width 136 height 87
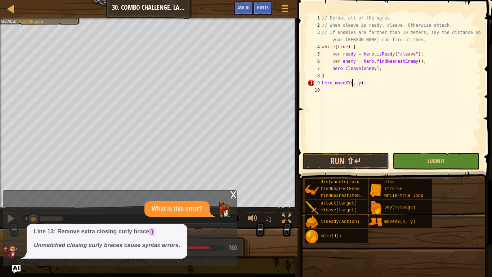
scroll to position [3, 5]
click at [363, 82] on div "// Defeat all of the ogres. // When cleave is ready, cleave. Otherwise attack. …" at bounding box center [401, 89] width 161 height 151
type textarea "hero.moveXY(5, 23);"
click at [348, 163] on button "Run ⇧↵" at bounding box center [346, 161] width 87 height 17
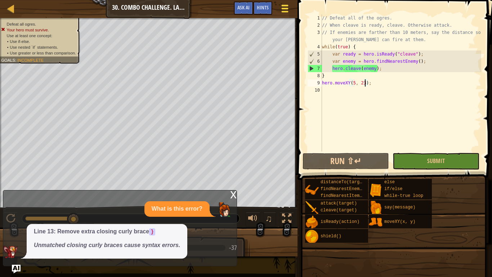
click at [285, 14] on div at bounding box center [285, 8] width 10 height 10
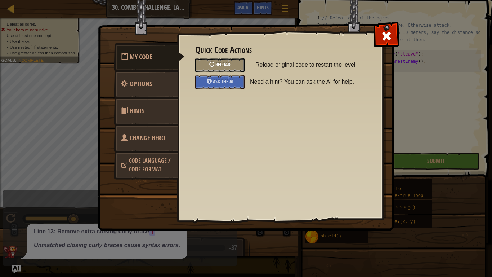
click at [221, 65] on span "Reload" at bounding box center [223, 64] width 15 height 7
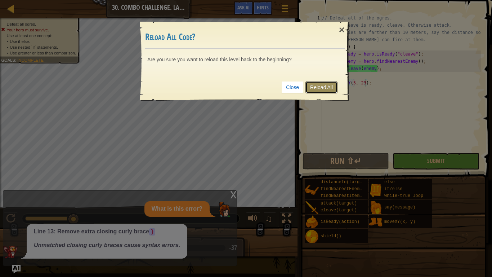
click at [313, 91] on link "Reload All" at bounding box center [322, 87] width 32 height 12
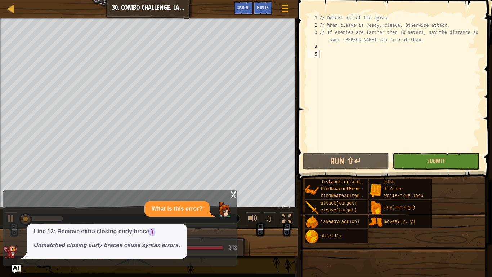
scroll to position [3, 0]
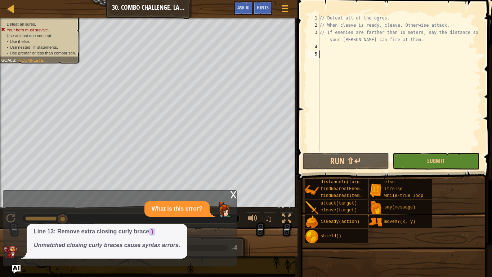
click at [230, 195] on div "x" at bounding box center [233, 193] width 6 height 7
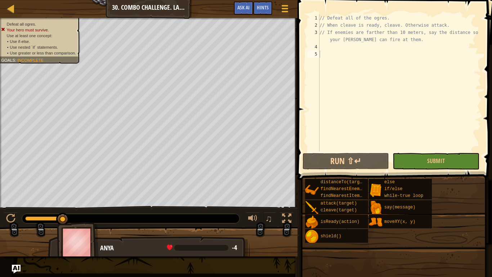
click at [336, 44] on div "// Defeat all of the ogres. // When cleave is ready, cleave. Otherwise attack. …" at bounding box center [399, 89] width 163 height 151
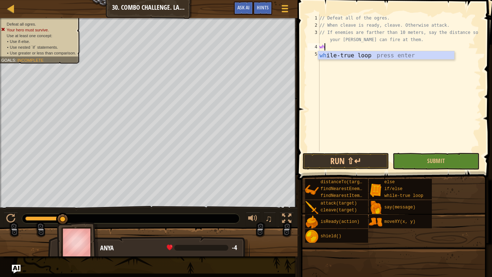
scroll to position [3, 1]
click at [438, 0] on body "Map Computer Science 2 30. Combo Challenge. Last Guardian Game Menu Done Hints …" at bounding box center [246, 0] width 492 height 0
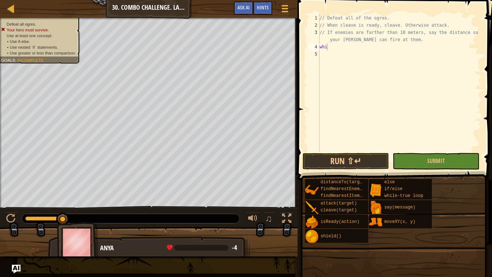
click at [341, 47] on div "// Defeat all of the ogres. // When cleave is ready, cleave. Otherwise attack. …" at bounding box center [399, 89] width 163 height 151
type textarea "w"
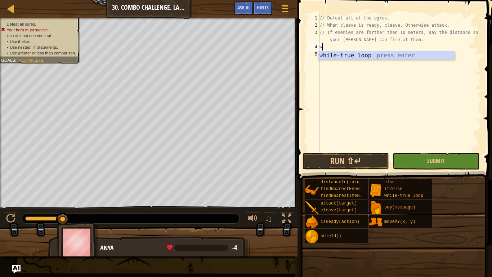
scroll to position [3, 0]
click at [357, 53] on div "w [PERSON_NAME]-true loop press enter" at bounding box center [386, 64] width 136 height 26
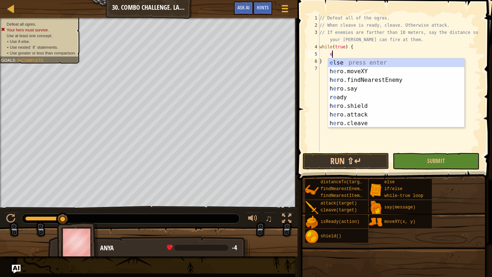
scroll to position [3, 2]
type textarea "en"
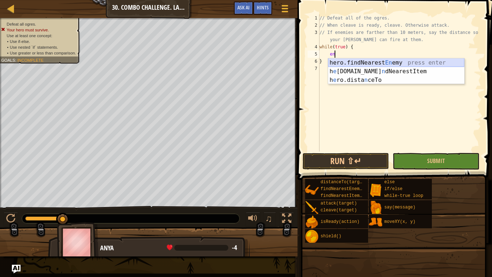
click at [378, 62] on div "hero.findNearest En emy press enter h e [DOMAIN_NAME] n dNearestItem press ente…" at bounding box center [396, 79] width 136 height 43
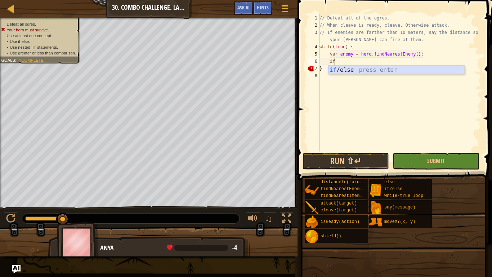
click at [387, 67] on div "if /else press enter" at bounding box center [396, 79] width 136 height 26
type textarea "if (enemy) {"
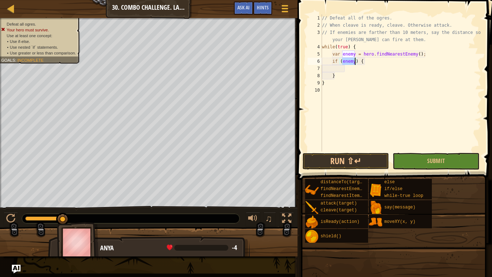
click at [387, 67] on div "// Defeat all of the ogres. // When cleave is ready, cleave. Otherwise attack. …" at bounding box center [401, 89] width 161 height 151
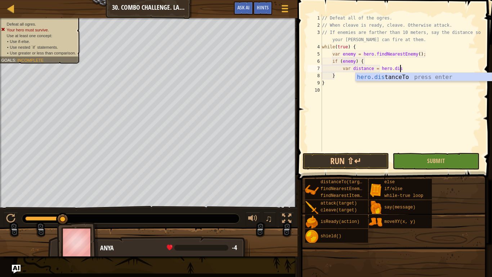
scroll to position [3, 11]
click at [412, 77] on div "hero.dis tanceTo press enter" at bounding box center [424, 86] width 136 height 26
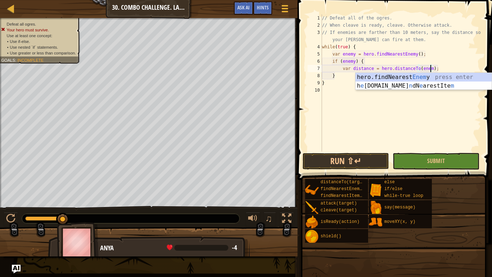
scroll to position [3, 16]
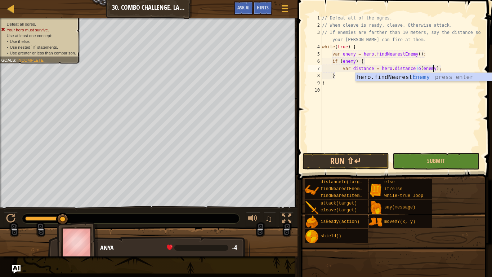
click at [331, 77] on div "// Defeat all of the ogres. // When cleave is ready, cleave. Otherwise attack. …" at bounding box center [401, 89] width 161 height 151
type textarea "}"
click at [343, 75] on div "// Defeat all of the ogres. // When cleave is ready, cleave. Otherwise attack. …" at bounding box center [401, 89] width 161 height 151
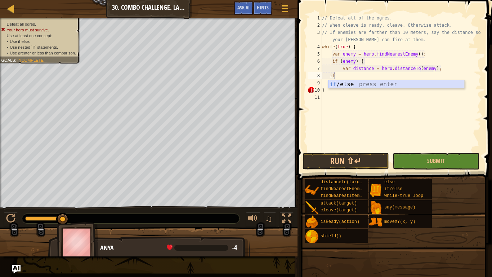
click at [347, 85] on div "if /else press enter" at bounding box center [396, 93] width 136 height 26
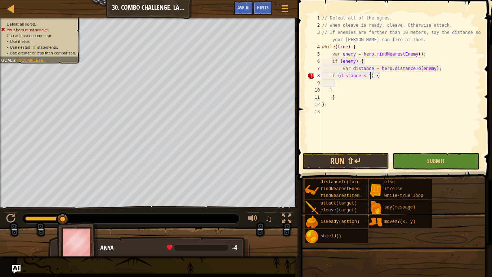
scroll to position [3, 7]
type textarea "if (distance < 10) {"
click at [353, 83] on div "// Defeat all of the ogres. // When cleave is ready, cleave. Otherwise attack. …" at bounding box center [401, 89] width 161 height 151
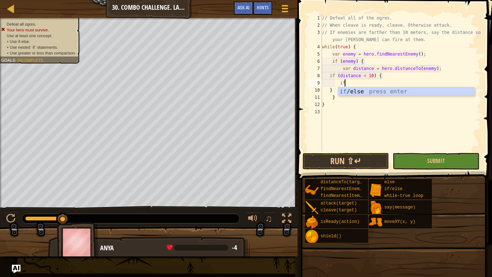
scroll to position [3, 3]
click at [363, 88] on div "if /else press enter" at bounding box center [406, 100] width 136 height 26
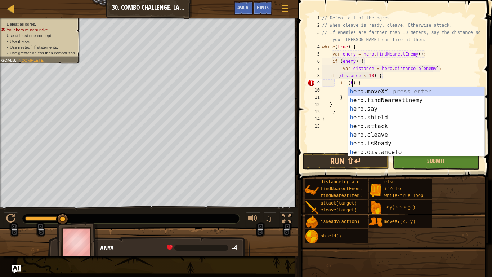
scroll to position [3, 5]
click at [389, 143] on div "he ro.moveXY press enter he ro.findNearestEnemy press enter he ro.say press ent…" at bounding box center [417, 130] width 136 height 87
type textarea "if (hero.isReady("cleave")) {"
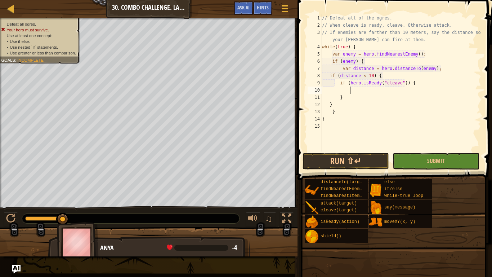
click at [356, 91] on div "// Defeat all of the ogres. // When cleave is ready, cleave. Otherwise attack. …" at bounding box center [401, 89] width 161 height 151
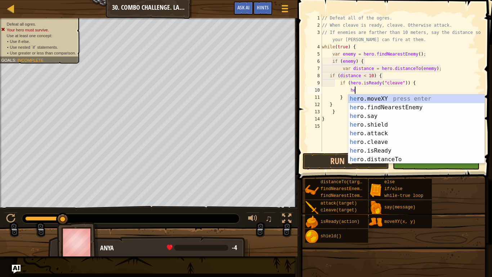
scroll to position [3, 4]
click at [400, 141] on div "he ro.moveXY press enter he ro.findNearestEnemy press enter he ro.say press ent…" at bounding box center [417, 137] width 136 height 87
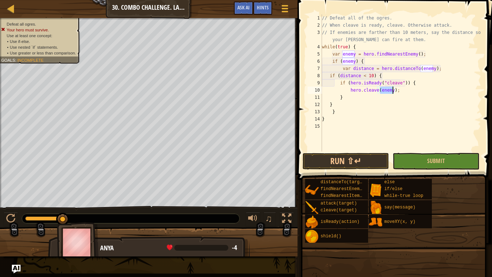
click at [358, 97] on div "// Defeat all of the ogres. // When cleave is ready, cleave. Otherwise attack. …" at bounding box center [401, 89] width 161 height 151
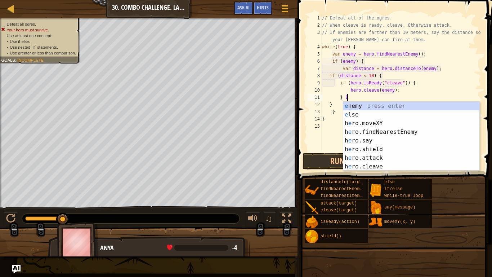
type textarea "} El"
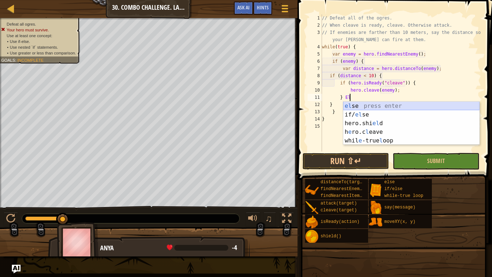
click at [370, 104] on div "el se press enter if/ el se press enter hero.shi el d press enter h e ro.c l ea…" at bounding box center [412, 132] width 136 height 61
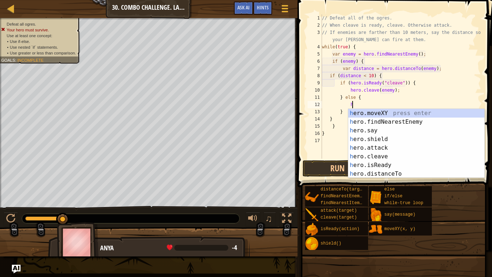
scroll to position [3, 4]
click at [388, 149] on div "he ro.moveXY press enter he ro.findNearestEnemy press enter he ro.say press ent…" at bounding box center [417, 152] width 136 height 87
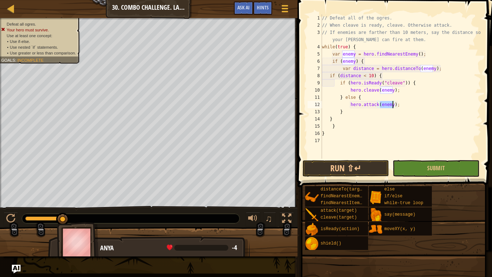
click at [359, 114] on div "// Defeat all of the ogres. // When cleave is ready, cleave. Otherwise attack. …" at bounding box center [401, 93] width 161 height 159
click at [357, 119] on div "// Defeat all of the ogres. // When cleave is ready, cleave. Otherwise attack. …" at bounding box center [401, 93] width 161 height 159
type textarea "}"
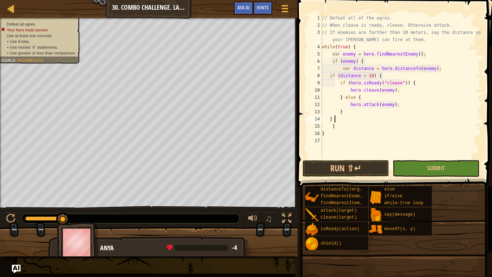
click at [331, 141] on div "// Defeat all of the ogres. // When cleave is ready, cleave. Otherwise attack. …" at bounding box center [401, 93] width 161 height 159
click at [336, 120] on div "// Defeat all of the ogres. // When cleave is ready, cleave. Otherwise attack. …" at bounding box center [401, 93] width 161 height 159
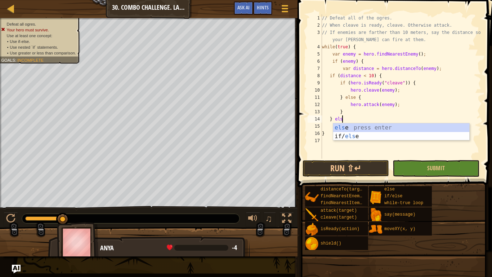
type textarea "} else"
click at [353, 125] on div "else press enter if/ else press enter" at bounding box center [401, 140] width 136 height 35
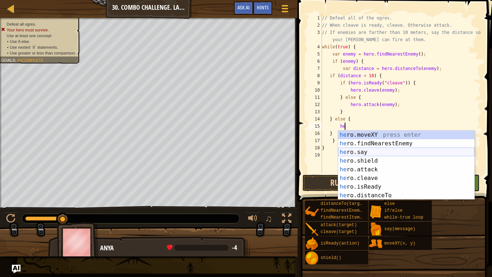
click at [368, 151] on div "he ro.moveXY press enter he ro.findNearestEnemy press enter he ro.say press ent…" at bounding box center [406, 173] width 136 height 87
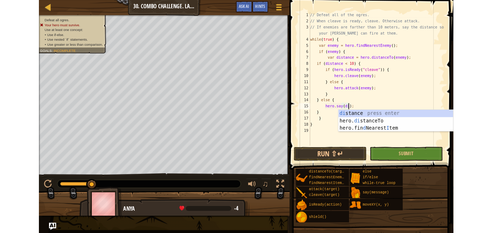
scroll to position [3, 6]
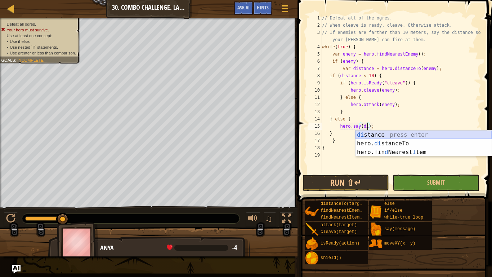
click at [386, 136] on div "di stance press enter hero. di stanceTo press enter hero.fin d Nearest I tem pr…" at bounding box center [424, 151] width 136 height 43
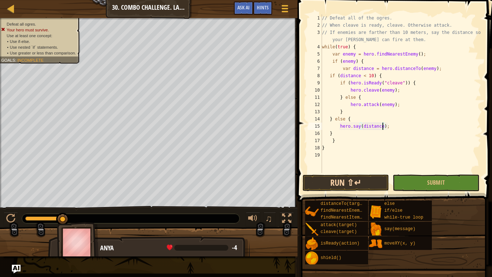
type textarea "hero.say(distance);"
click at [373, 177] on button "Run ⇧↵" at bounding box center [346, 182] width 87 height 17
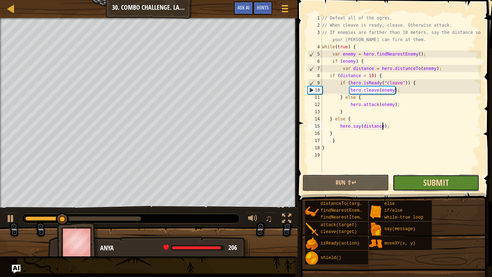
click at [448, 181] on span "Submit" at bounding box center [437, 183] width 26 height 12
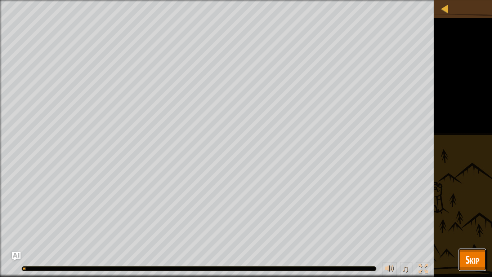
click at [473, 233] on span "Skip" at bounding box center [473, 259] width 14 height 15
